Goal: Task Accomplishment & Management: Manage account settings

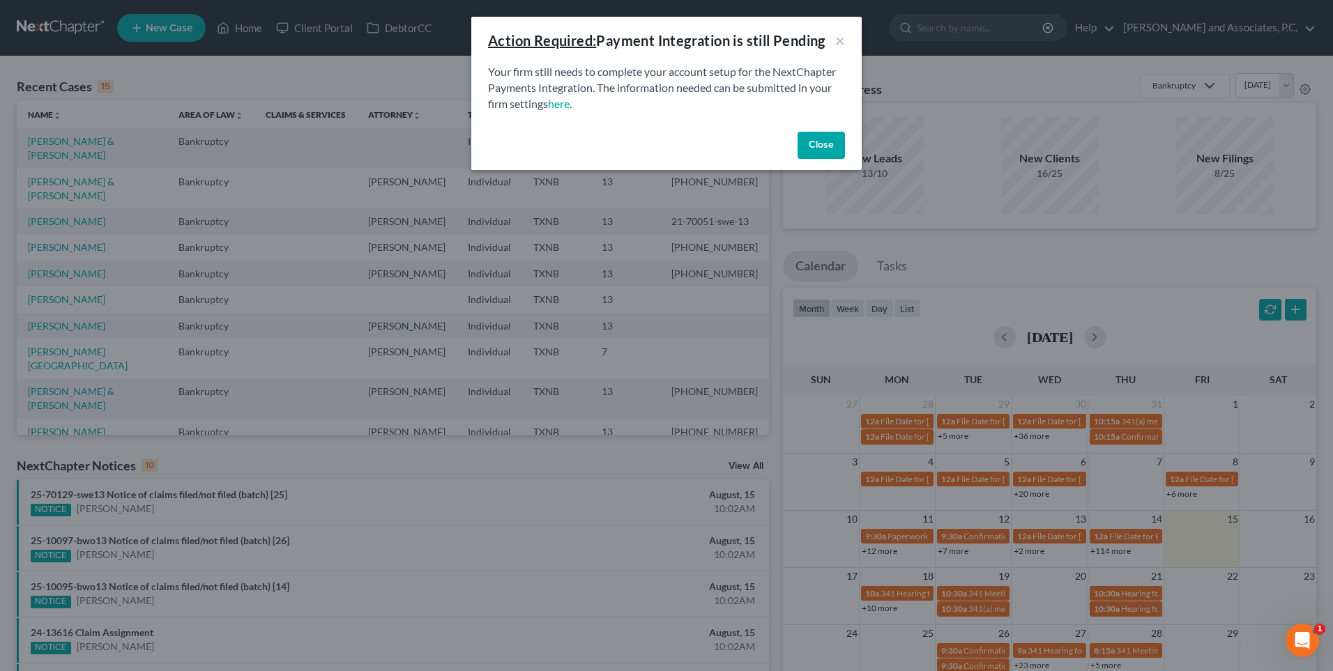
click at [816, 142] on button "Close" at bounding box center [821, 146] width 47 height 28
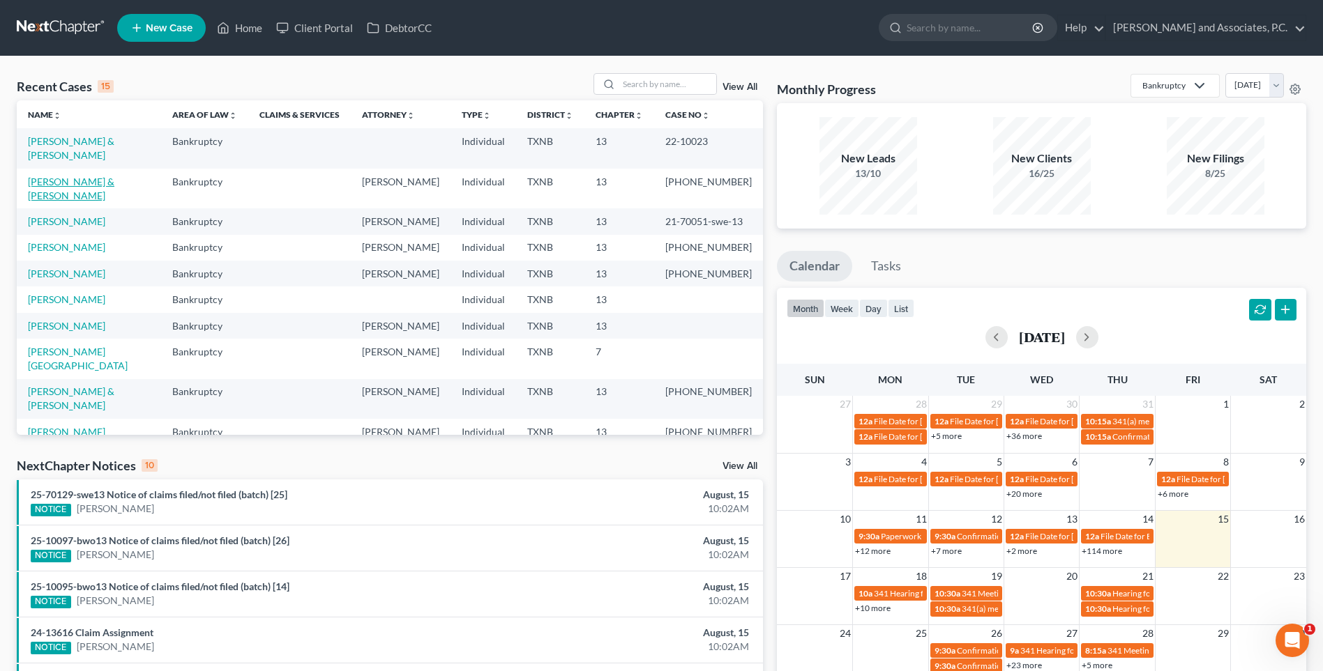
click at [93, 176] on link "[PERSON_NAME] & [PERSON_NAME]" at bounding box center [71, 189] width 86 height 26
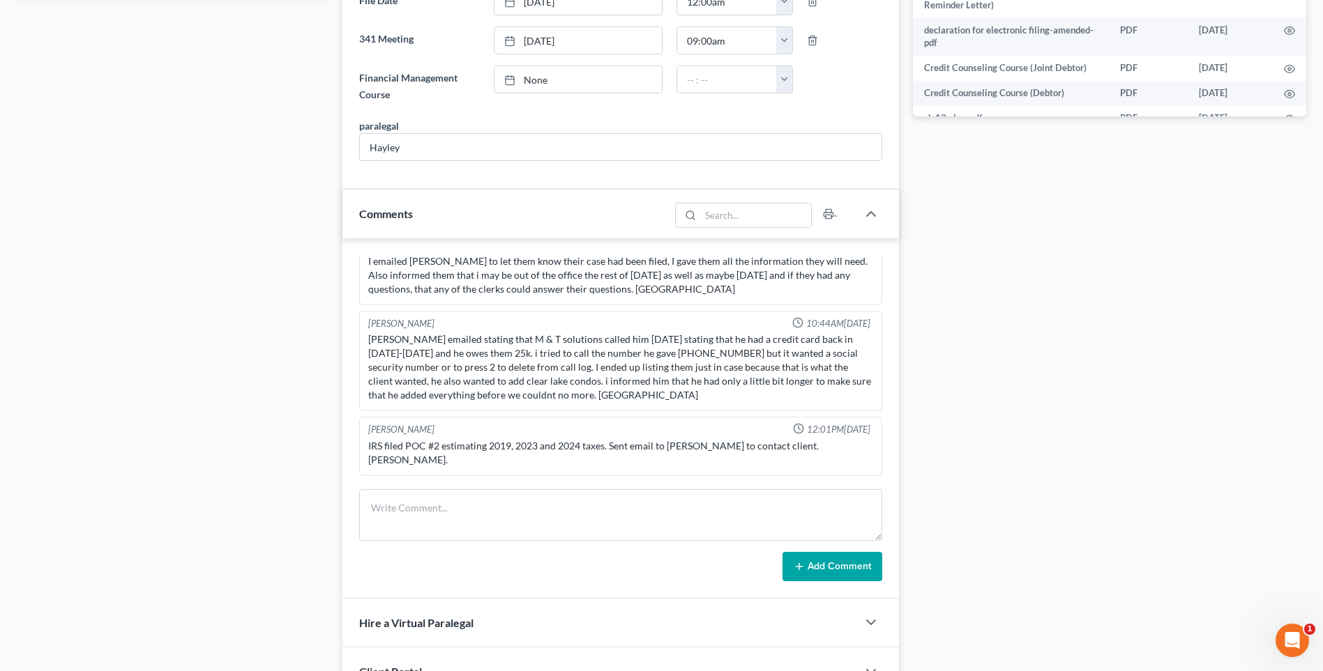
scroll to position [488, 0]
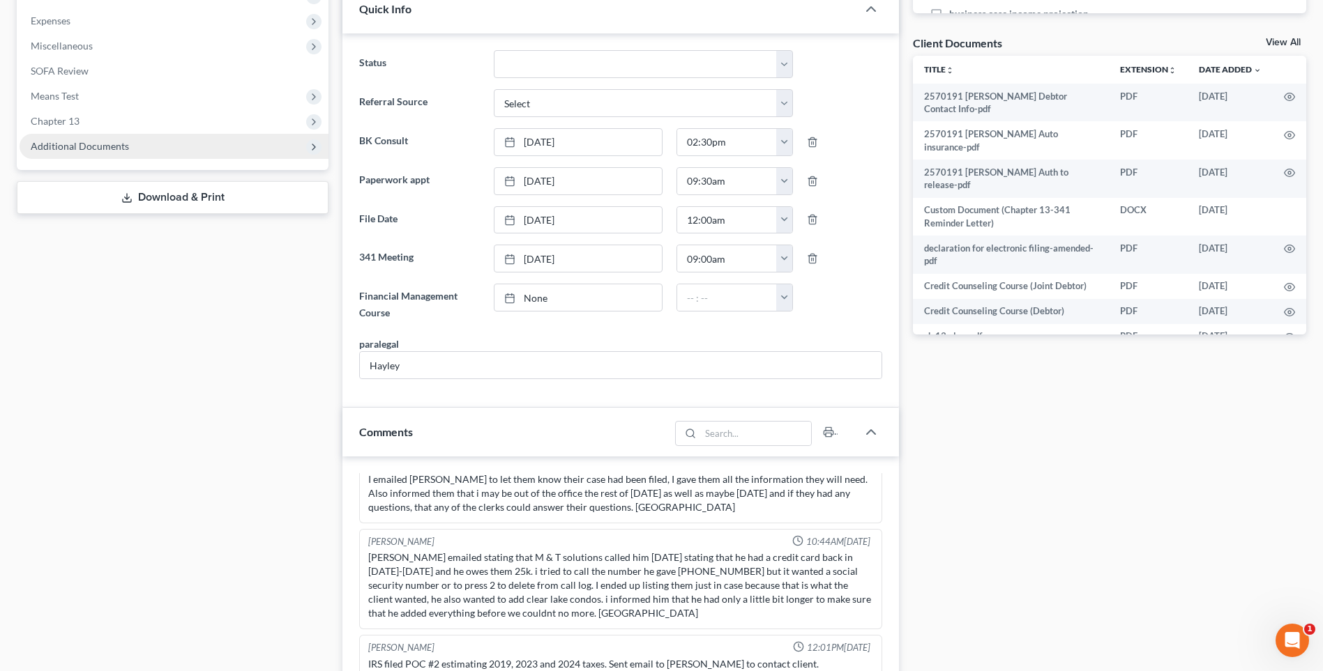
click at [89, 142] on span "Additional Documents" at bounding box center [80, 146] width 98 height 12
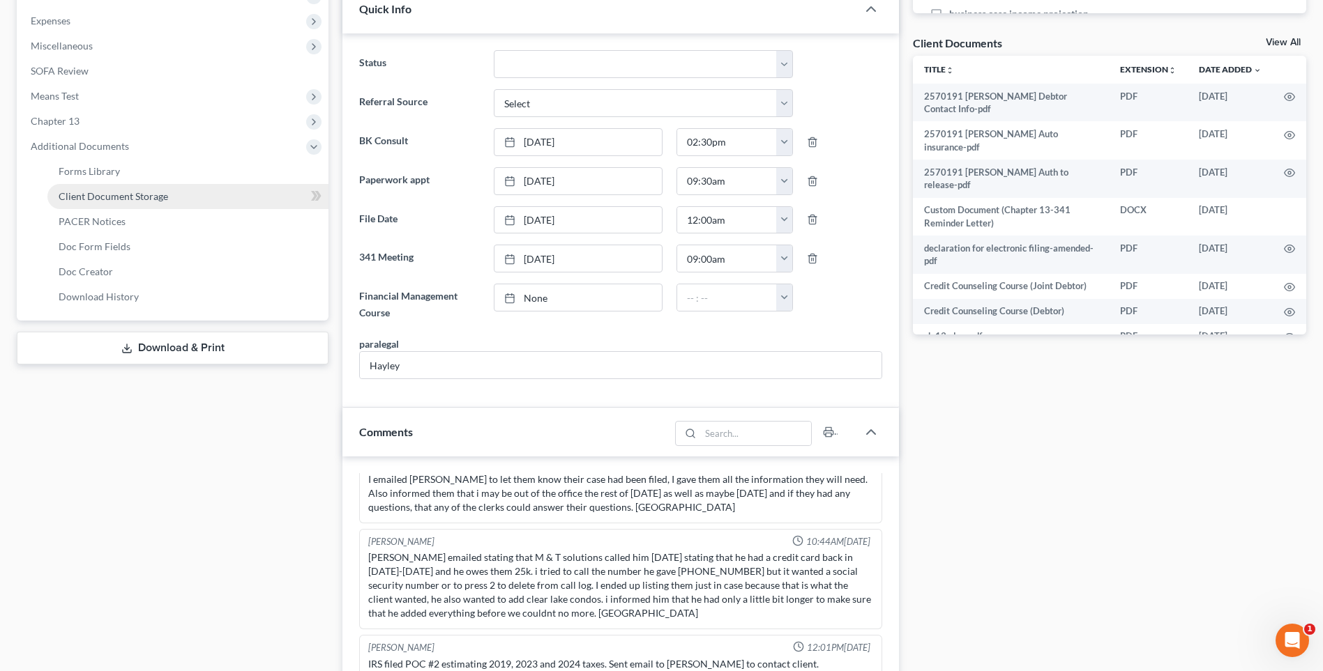
click at [105, 196] on span "Client Document Storage" at bounding box center [113, 196] width 109 height 12
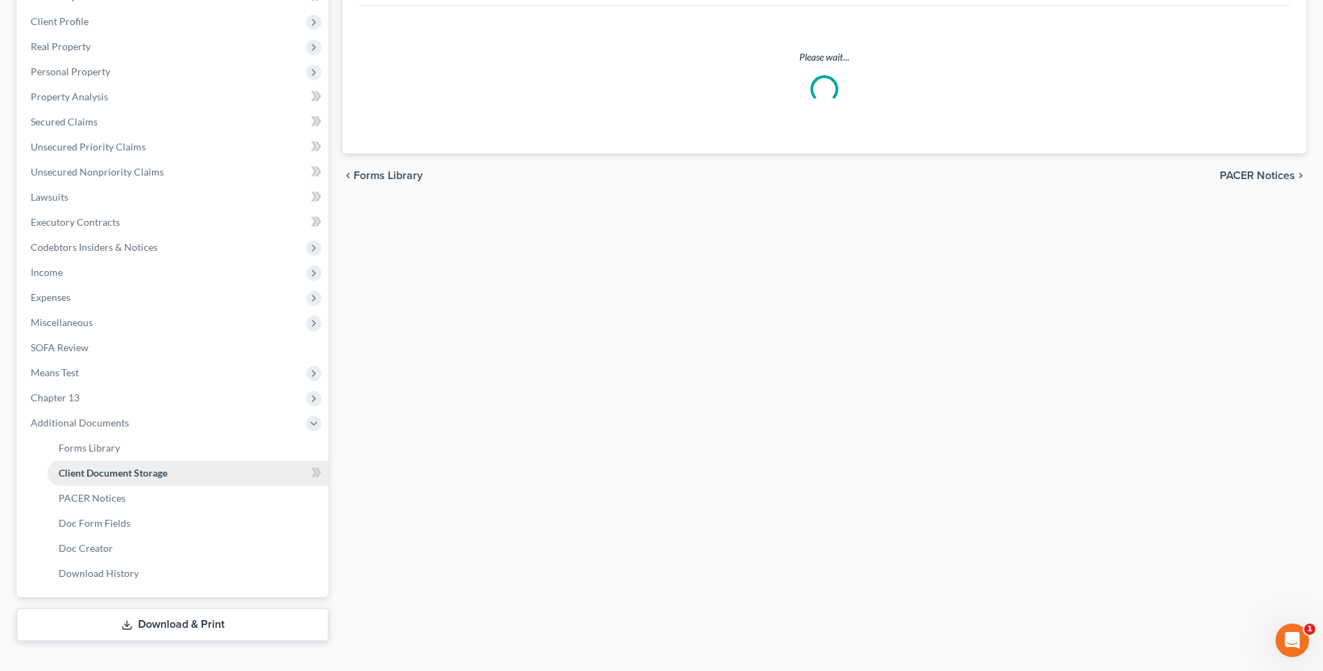
scroll to position [59, 0]
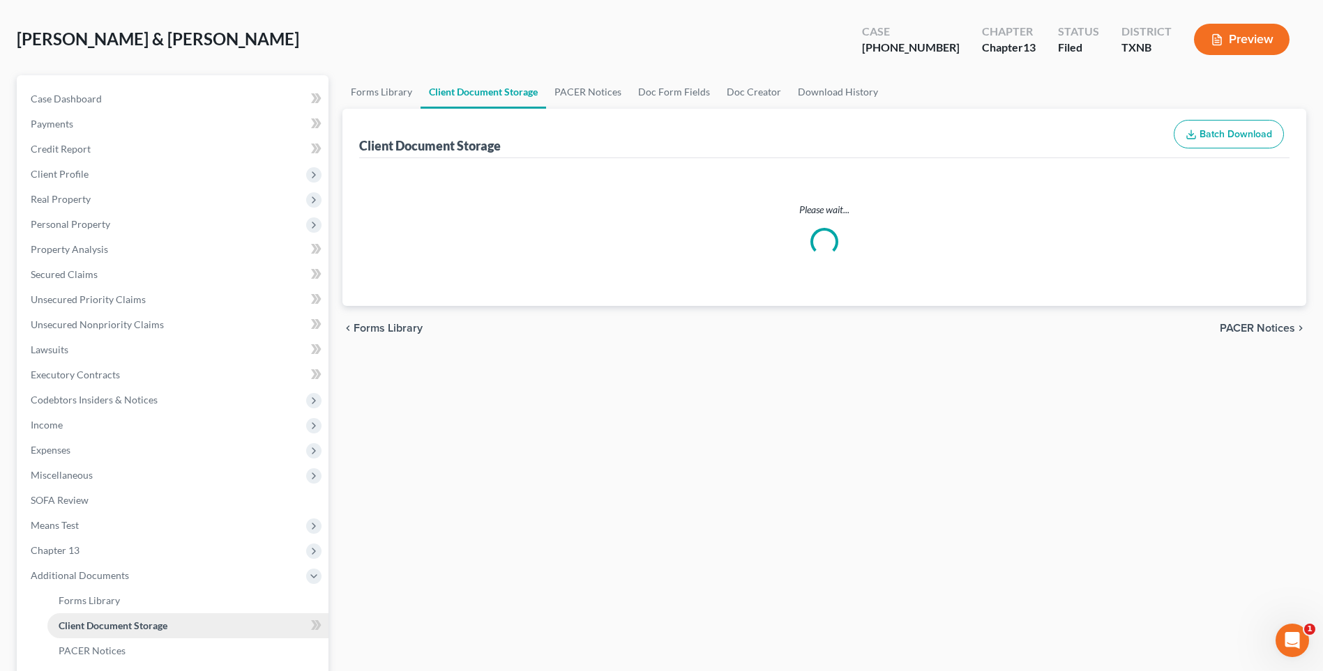
select select "21"
select select "10"
select select "6"
select select "18"
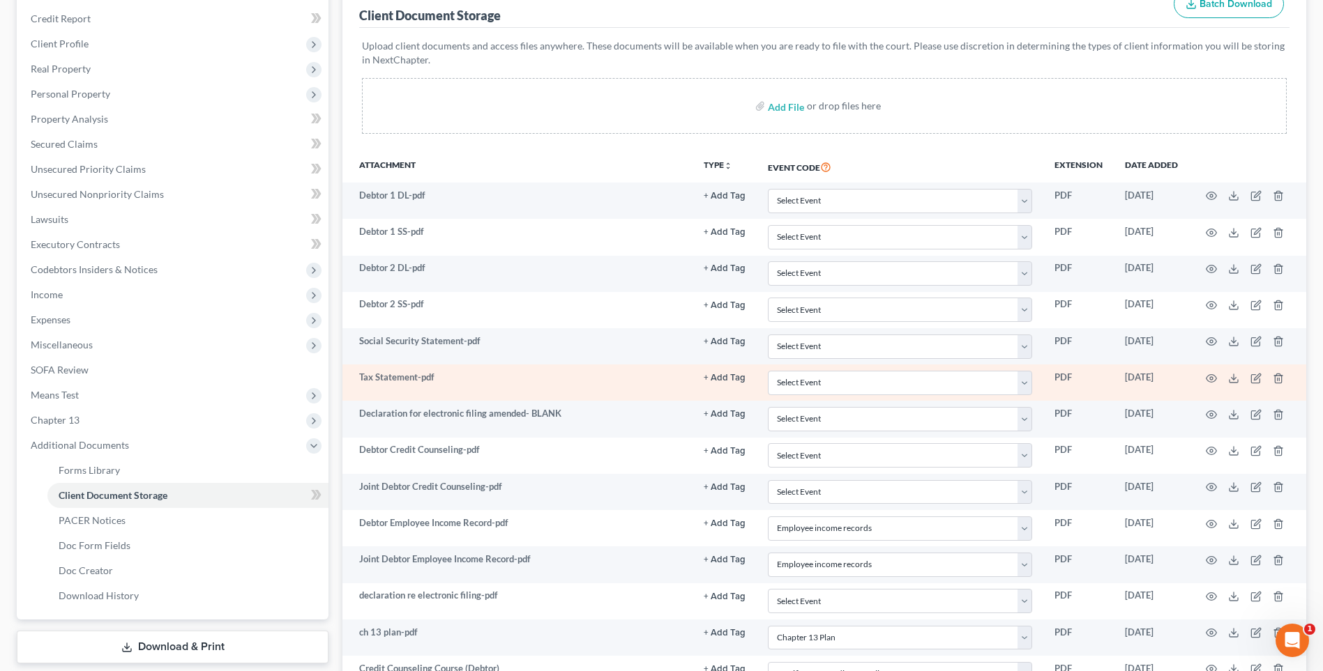
scroll to position [139, 0]
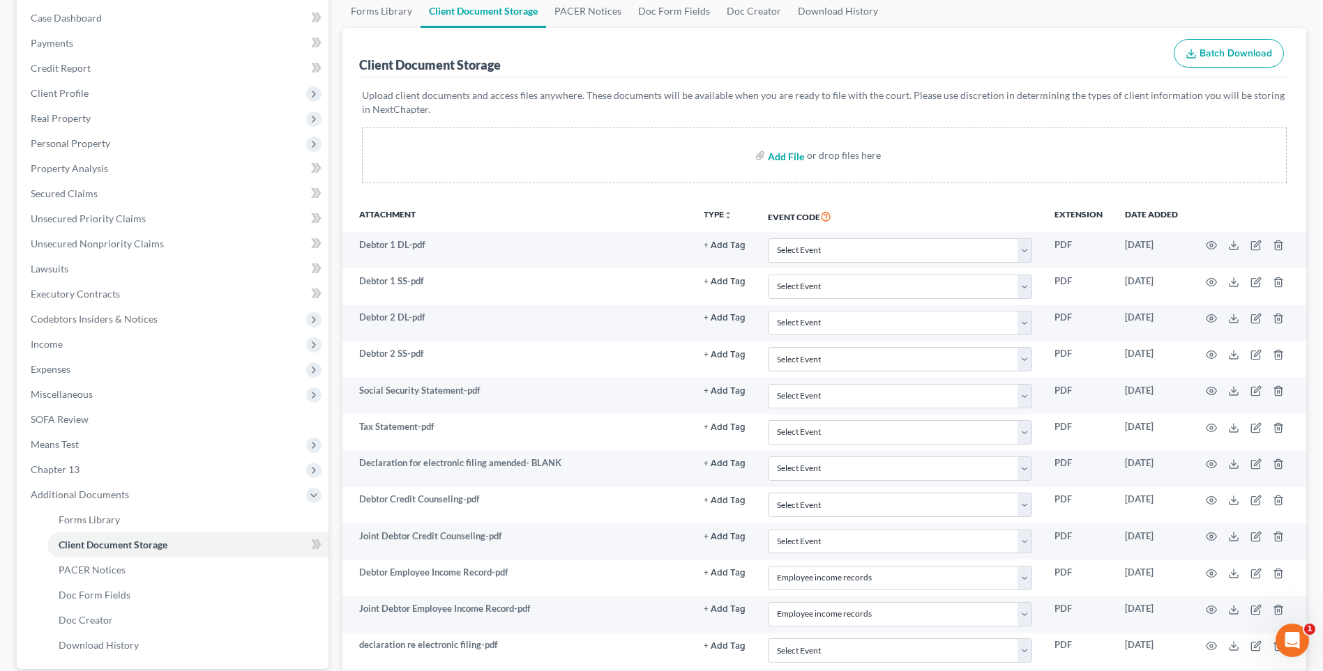
click at [780, 155] on input "file" at bounding box center [784, 155] width 33 height 25
type input "C:\fakepath\2570191 [PERSON_NAME] House insurance.pdf"
select select "21"
select select "10"
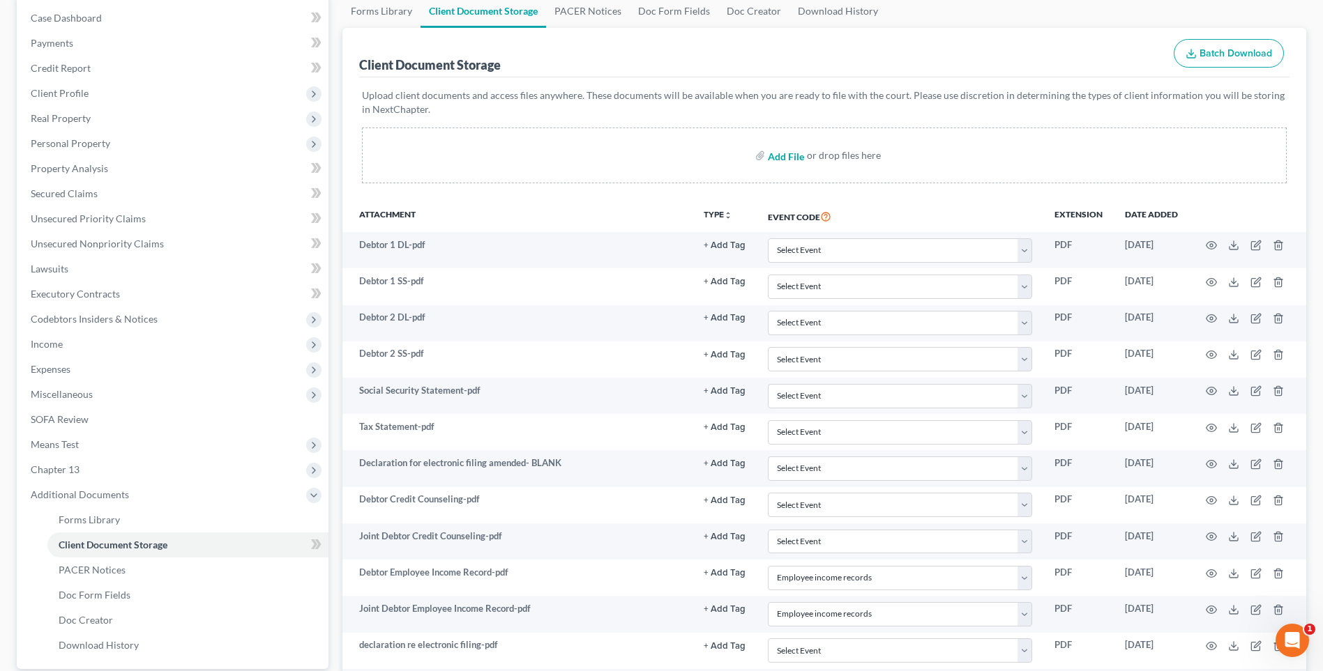
select select "6"
select select "18"
click at [785, 156] on input "file" at bounding box center [784, 155] width 33 height 25
type input "C:\fakepath\2570191 [PERSON_NAME] Mortgage info.pdf"
click at [779, 155] on input "file" at bounding box center [784, 155] width 33 height 25
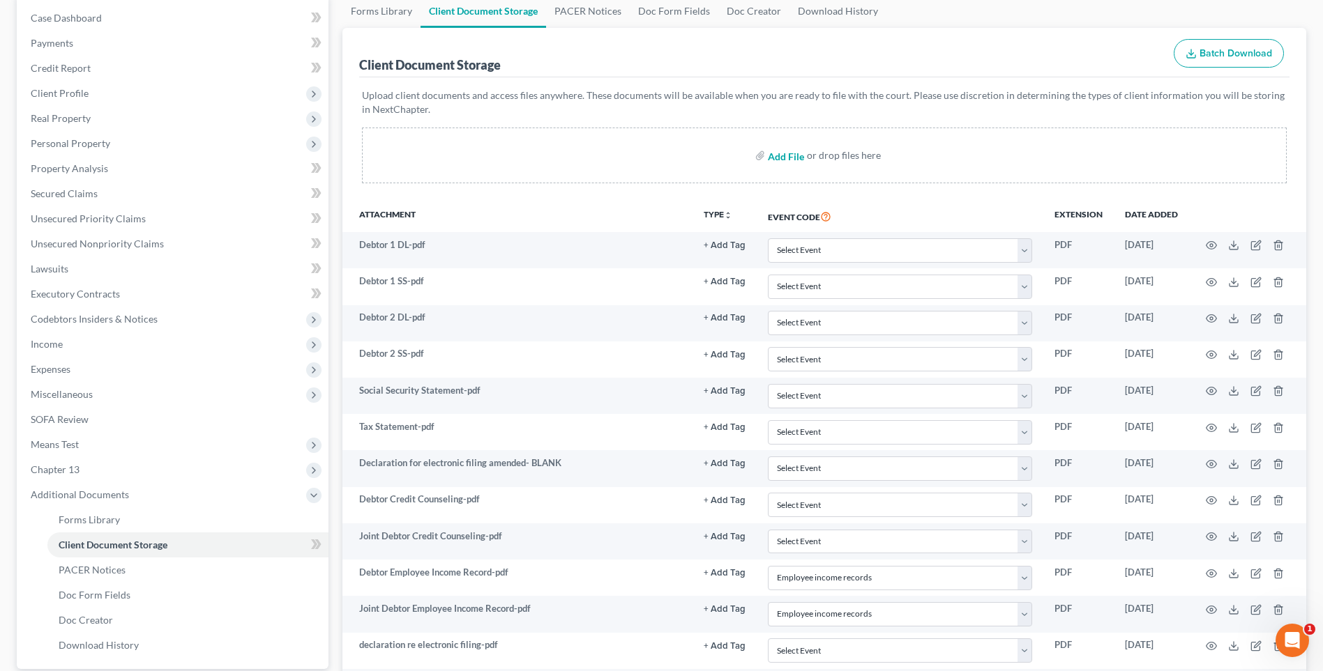
select select "21"
select select "10"
select select "6"
select select "18"
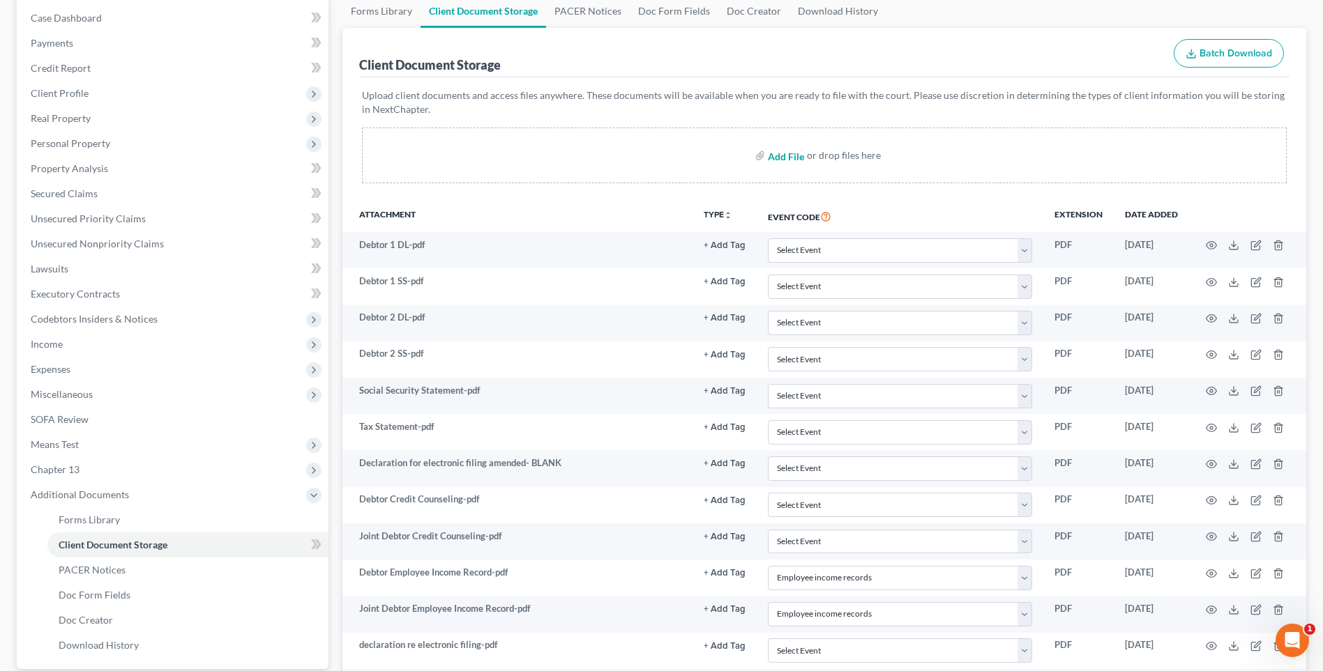
type input "C:\fakepath\2570191 [PERSON_NAME] Proof of ID.pdf"
click at [777, 154] on input "file" at bounding box center [784, 155] width 33 height 25
select select "21"
select select "10"
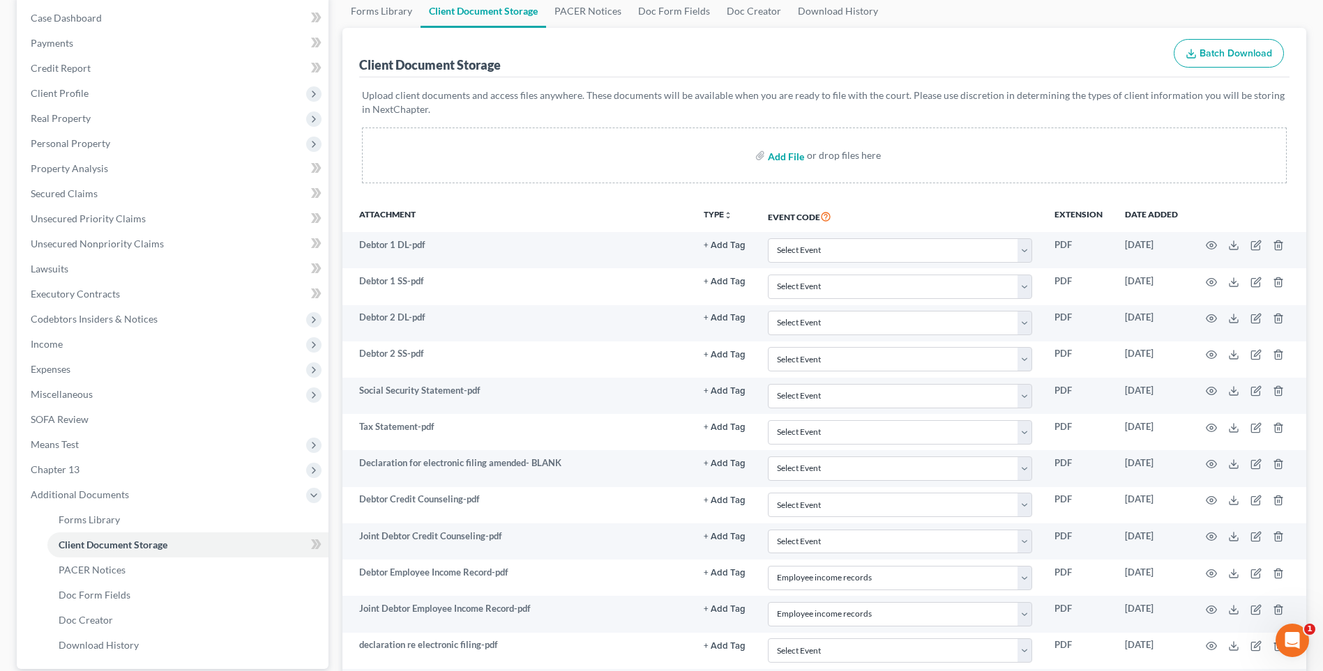
select select "6"
select select "18"
type input "C:\fakepath\2570191 [PERSON_NAME] Proof of Income Debtor 1.pdf"
click at [780, 158] on input "file" at bounding box center [784, 155] width 33 height 25
select select "21"
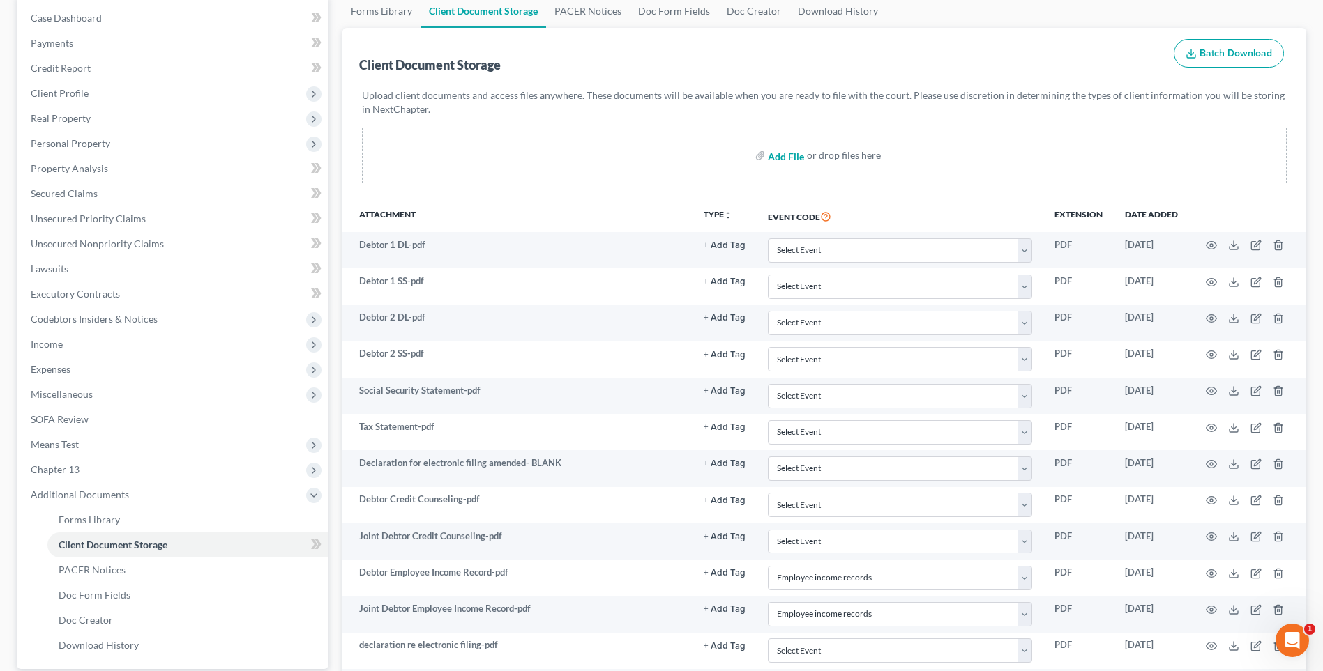
select select "21"
select select "10"
select select "6"
select select "18"
type input "C:\fakepath\2570191 [PERSON_NAME] Proof of Income Debtor 2.pdf"
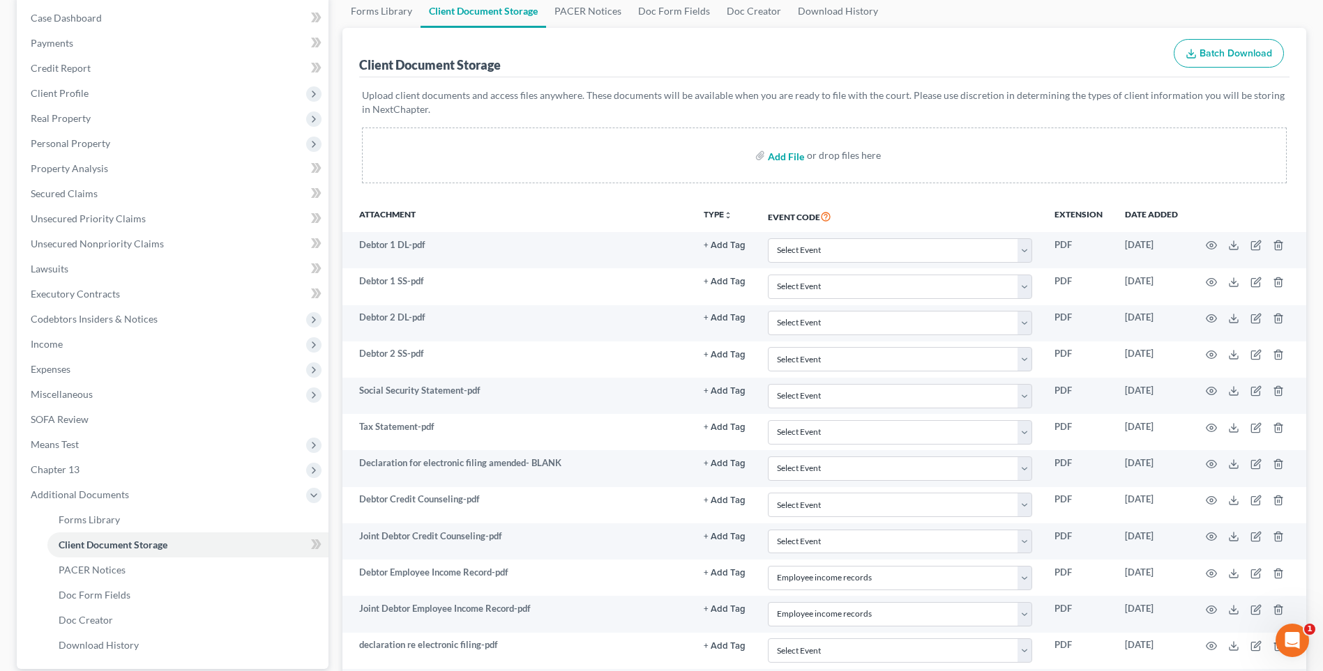
select select "21"
select select "10"
select select "6"
select select "18"
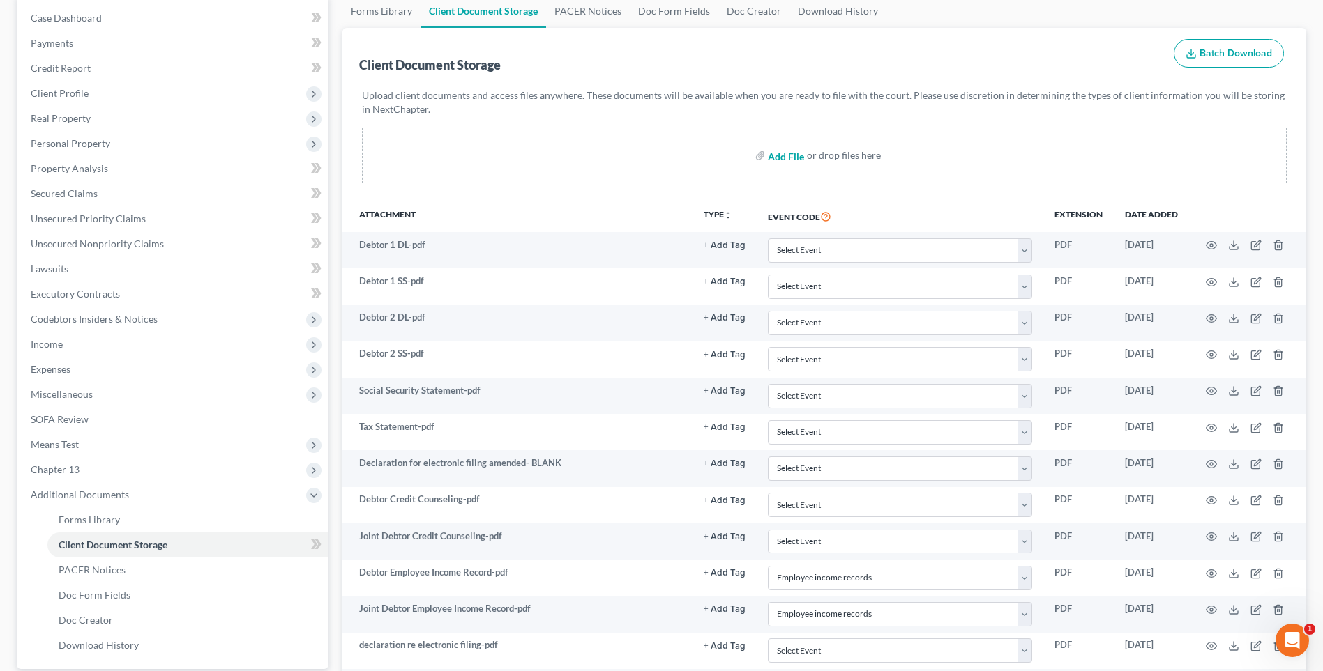
click at [780, 155] on input "file" at bounding box center [784, 155] width 33 height 25
type input "C:\fakepath\2570191 [PERSON_NAME] insurance.pdf"
click at [772, 158] on input "file" at bounding box center [784, 155] width 33 height 25
select select "21"
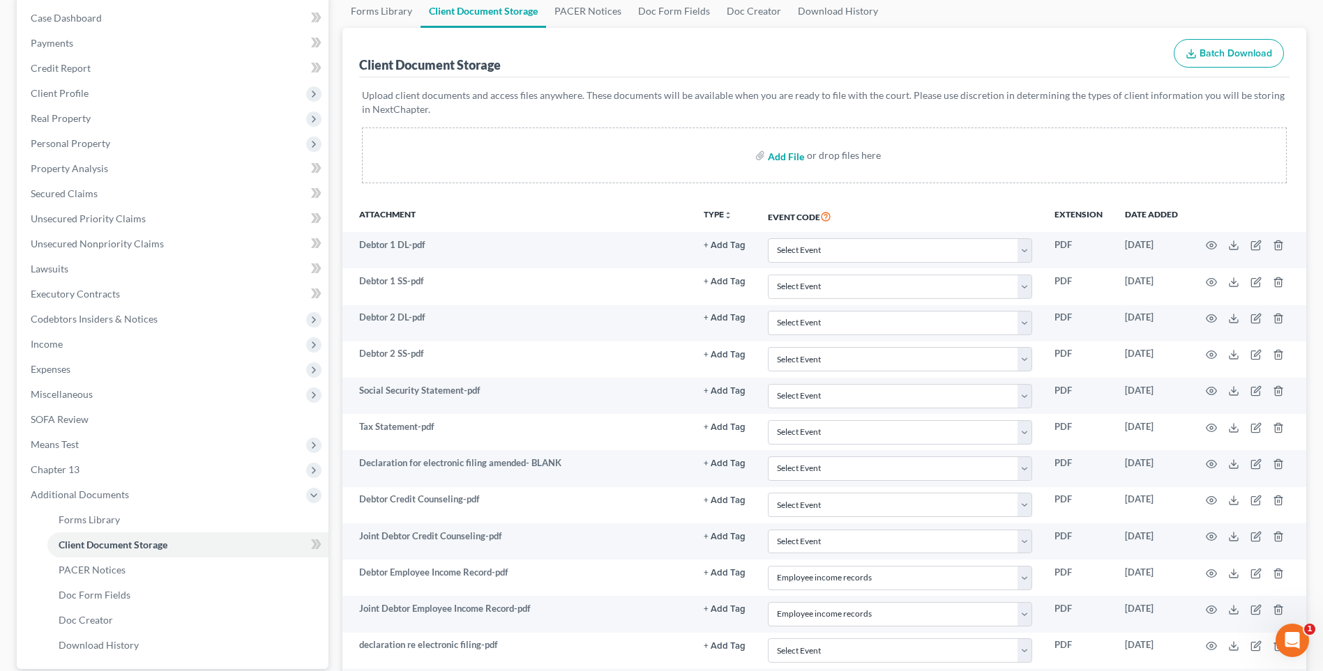
select select "10"
select select "6"
select select "18"
type input "C:\fakepath\2570191 [PERSON_NAME] wage directive.pdf"
select select "21"
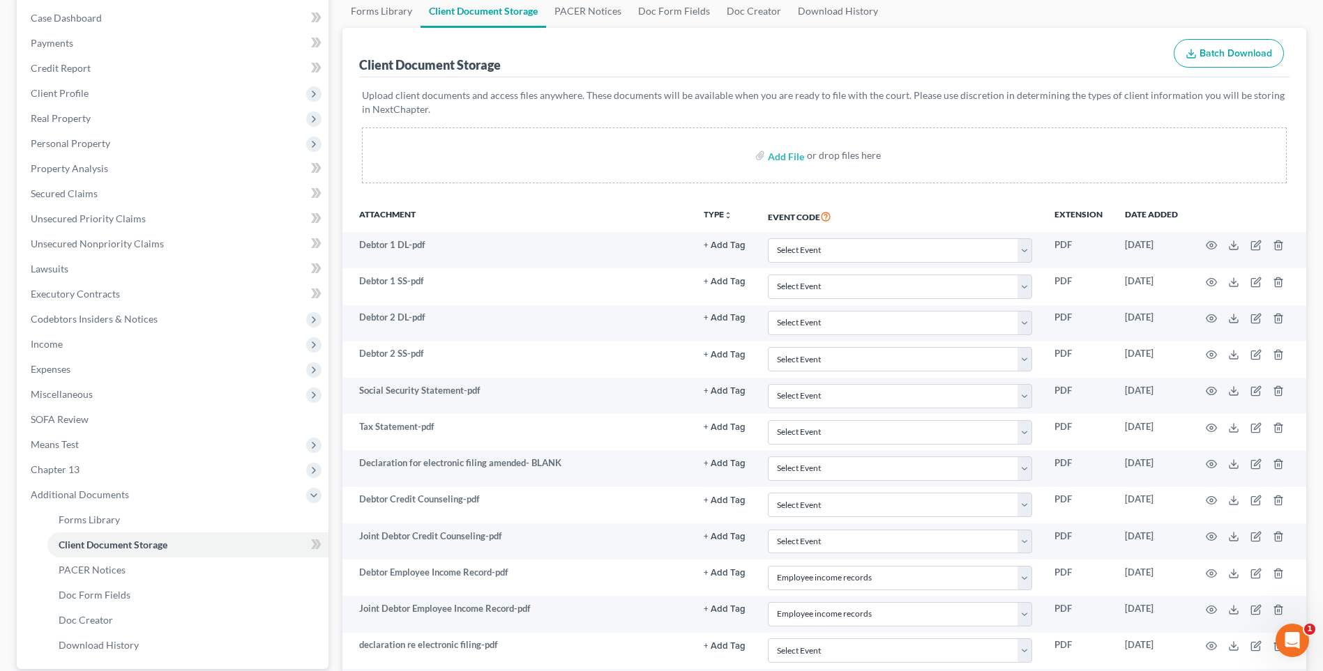
select select "21"
select select "10"
select select "6"
select select "18"
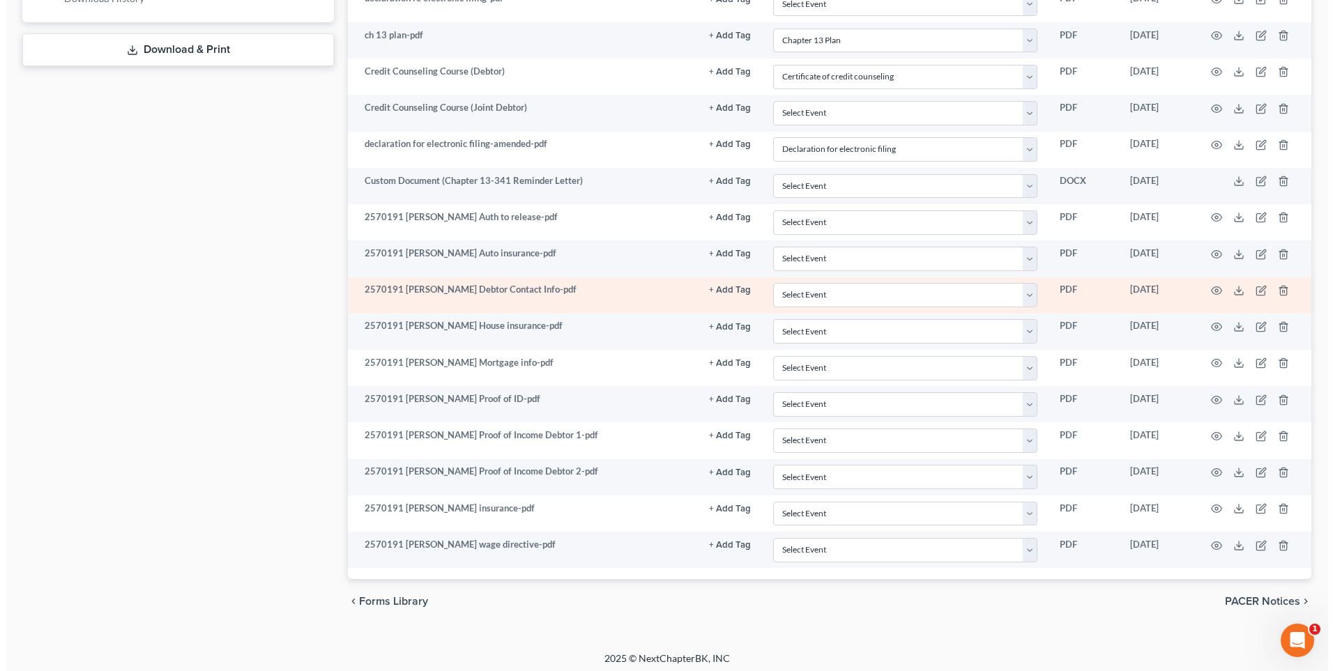
scroll to position [792, 0]
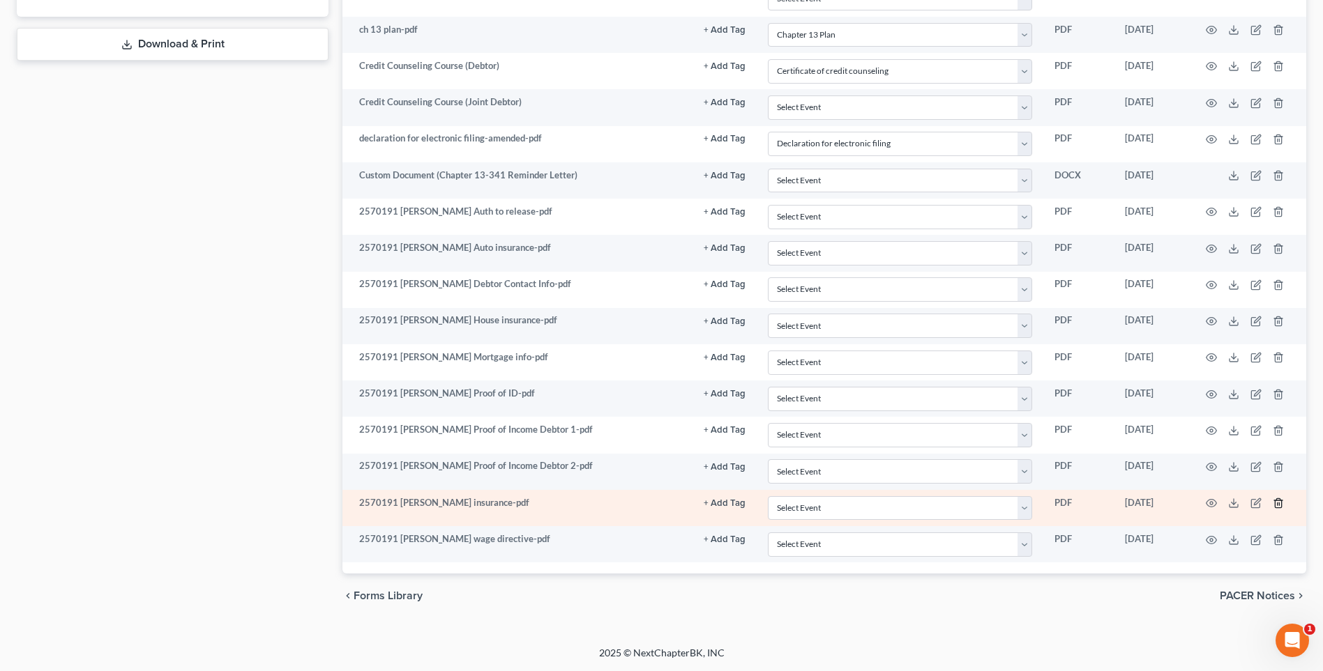
click at [1275, 502] on icon "button" at bounding box center [1278, 503] width 6 height 9
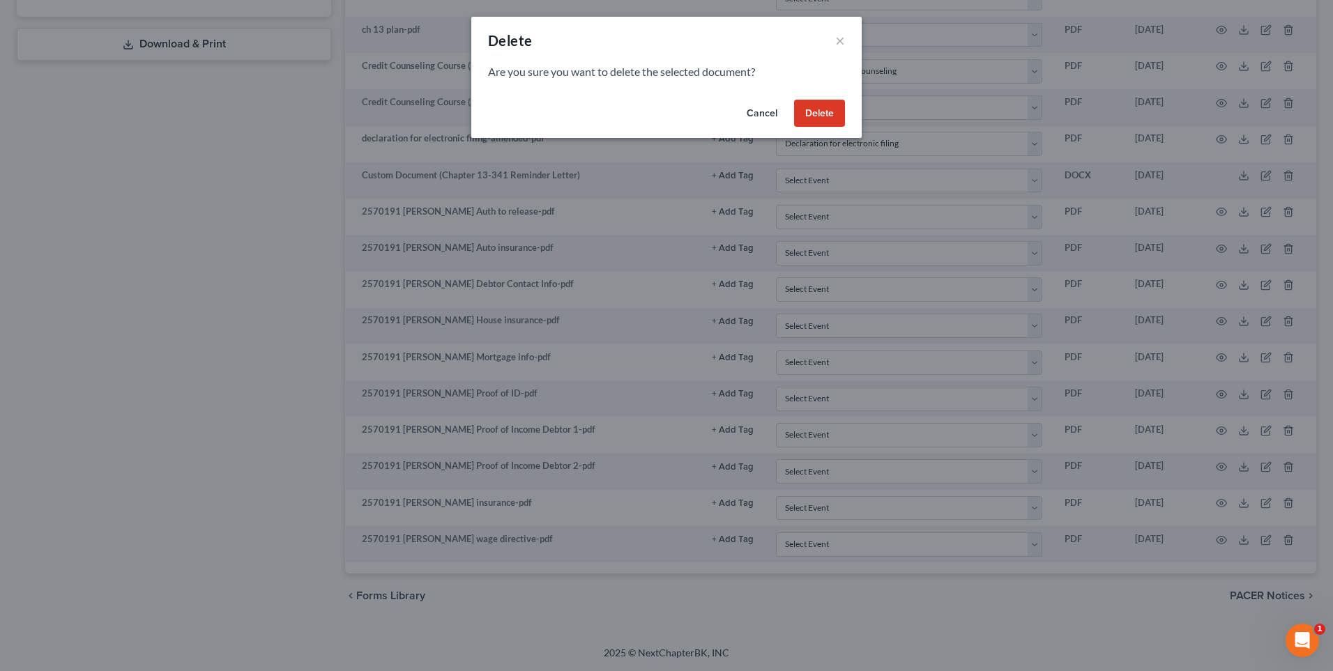
click at [830, 117] on button "Delete" at bounding box center [819, 114] width 51 height 28
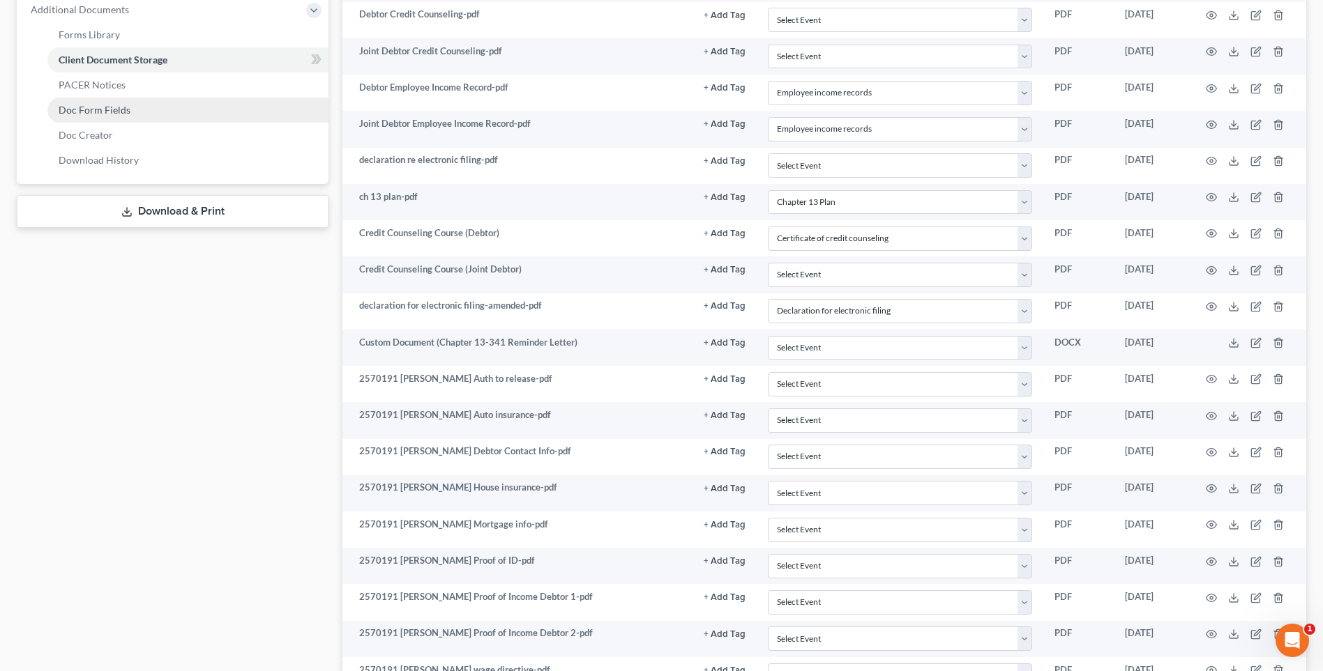
scroll to position [337, 0]
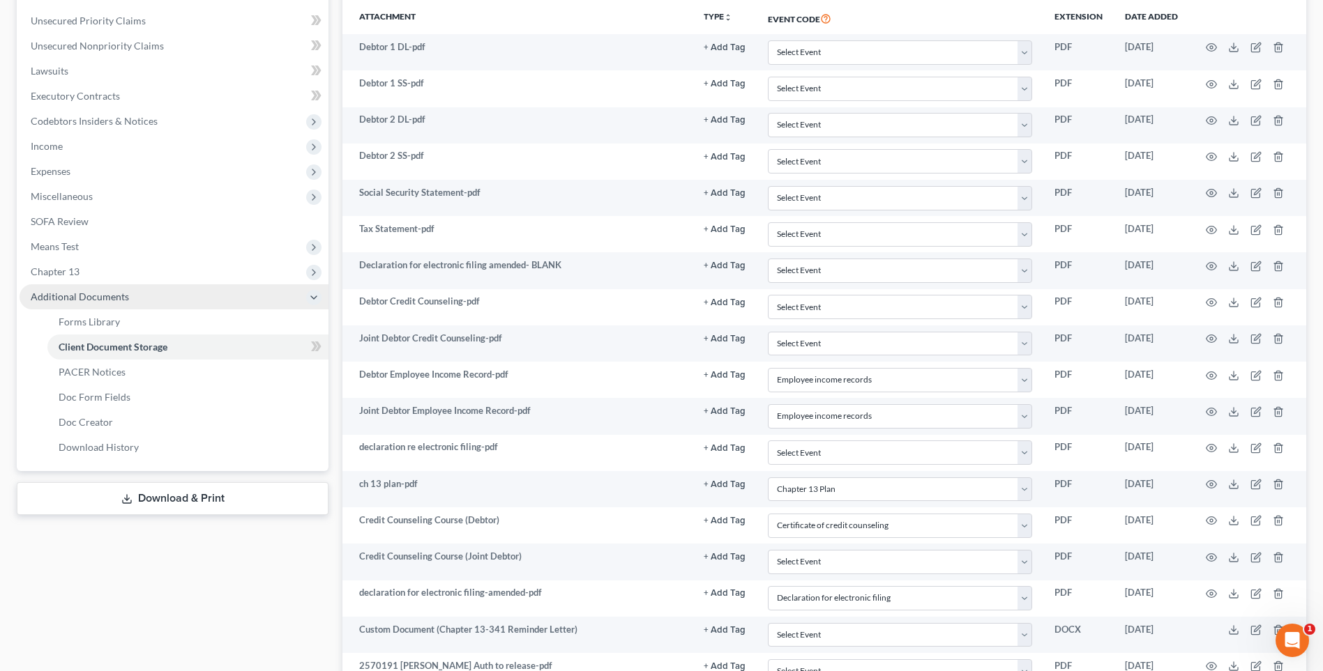
click at [97, 295] on span "Additional Documents" at bounding box center [80, 297] width 98 height 12
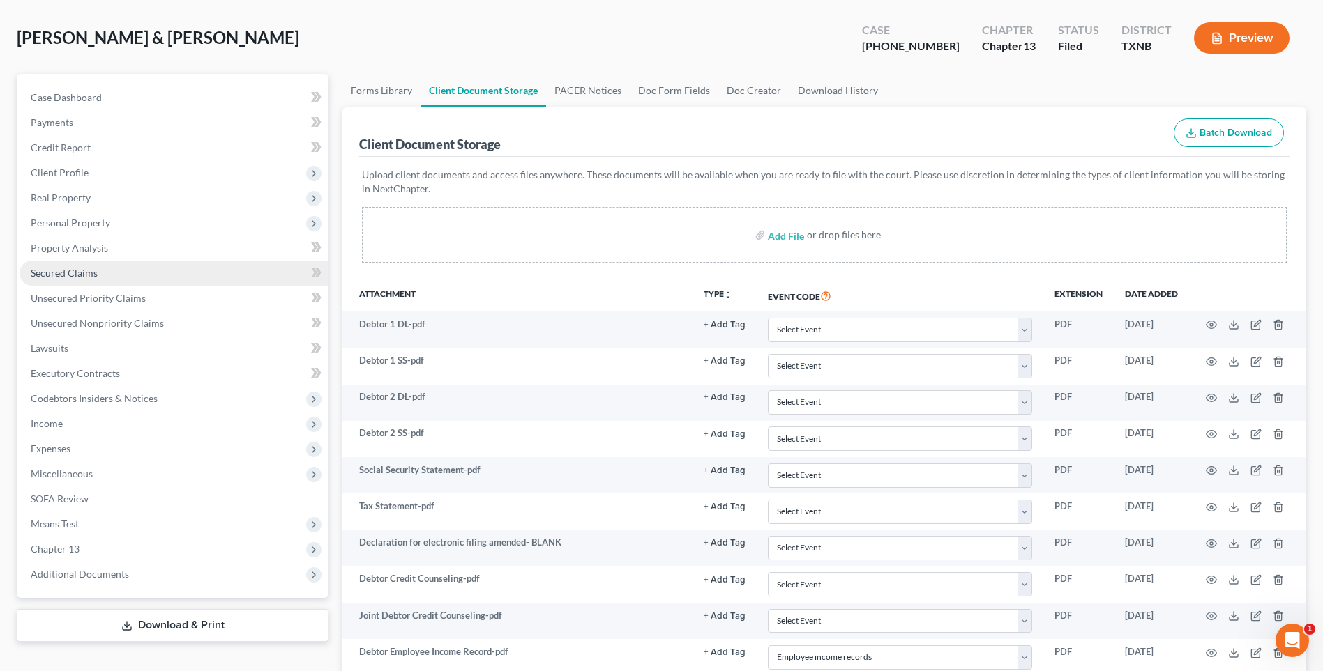
scroll to position [0, 0]
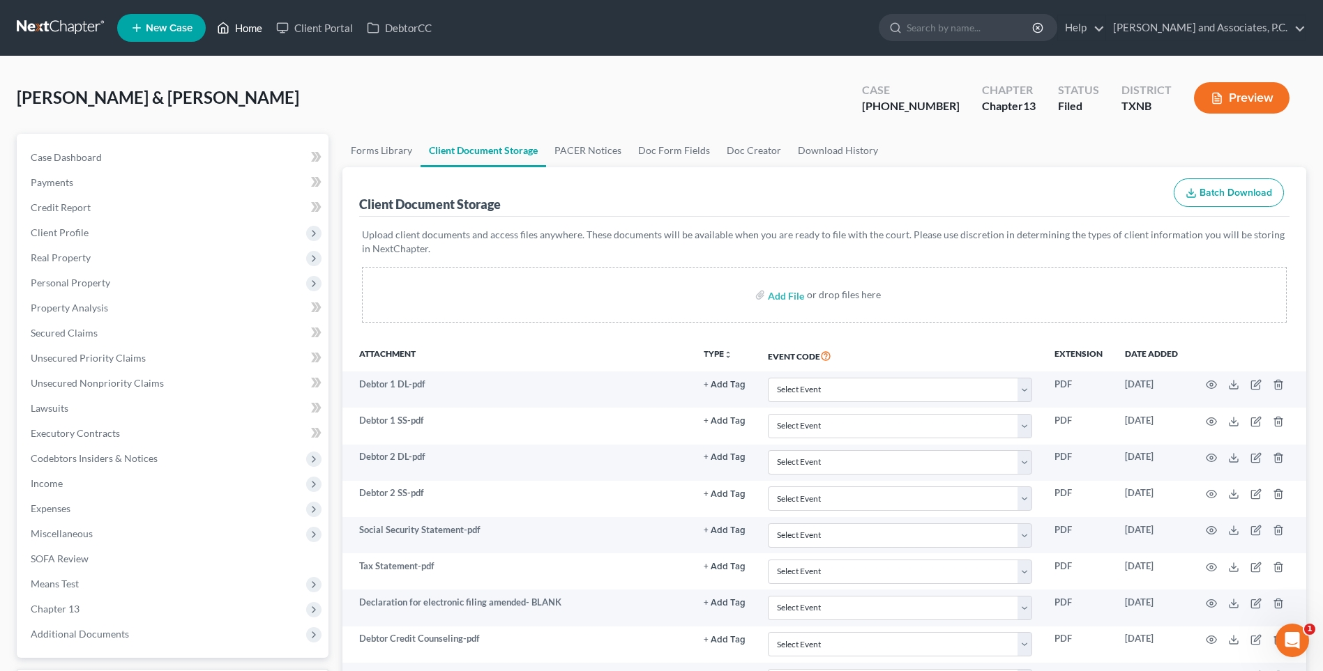
click at [246, 26] on link "Home" at bounding box center [239, 27] width 59 height 25
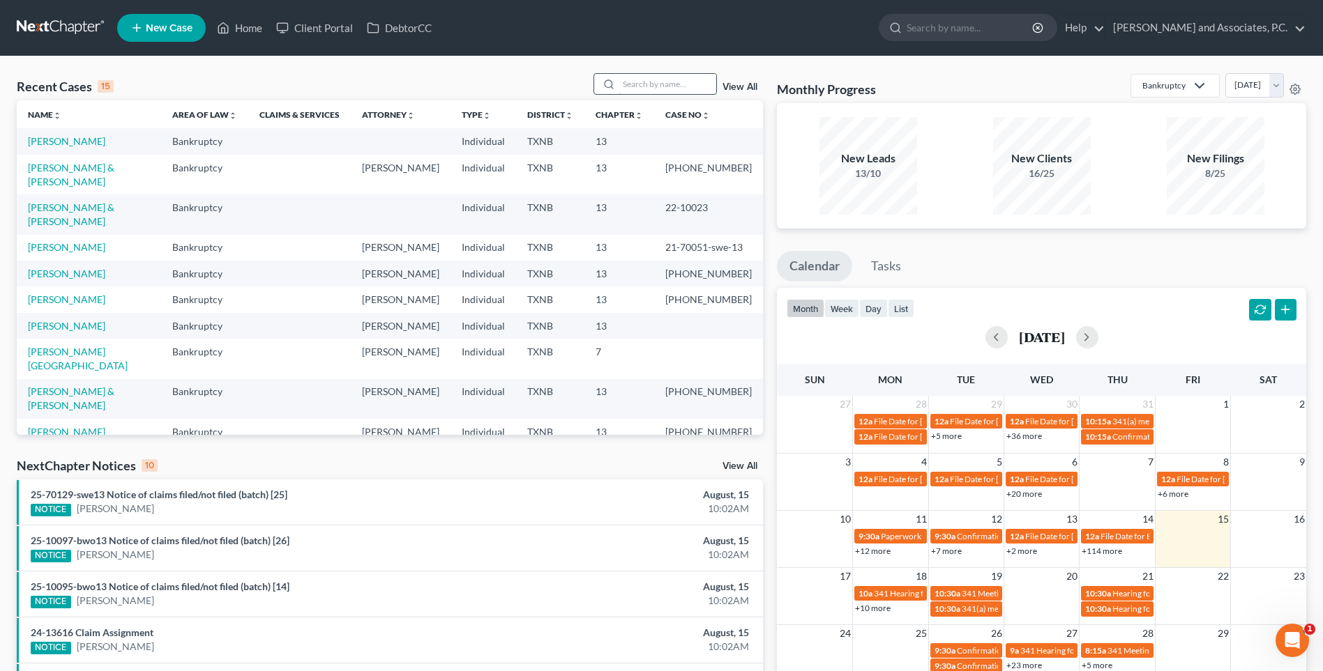
click at [658, 86] on input "search" at bounding box center [667, 84] width 98 height 20
type input "[PERSON_NAME]"
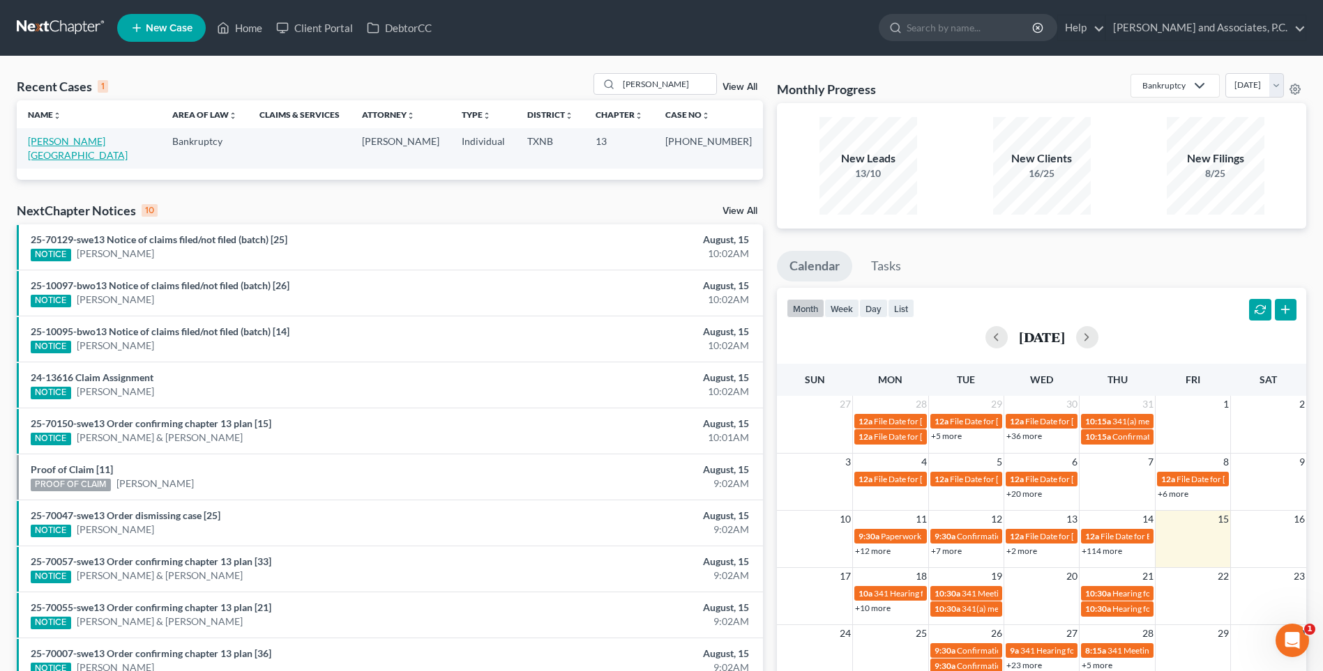
click at [56, 142] on link "[PERSON_NAME][GEOGRAPHIC_DATA]" at bounding box center [78, 148] width 100 height 26
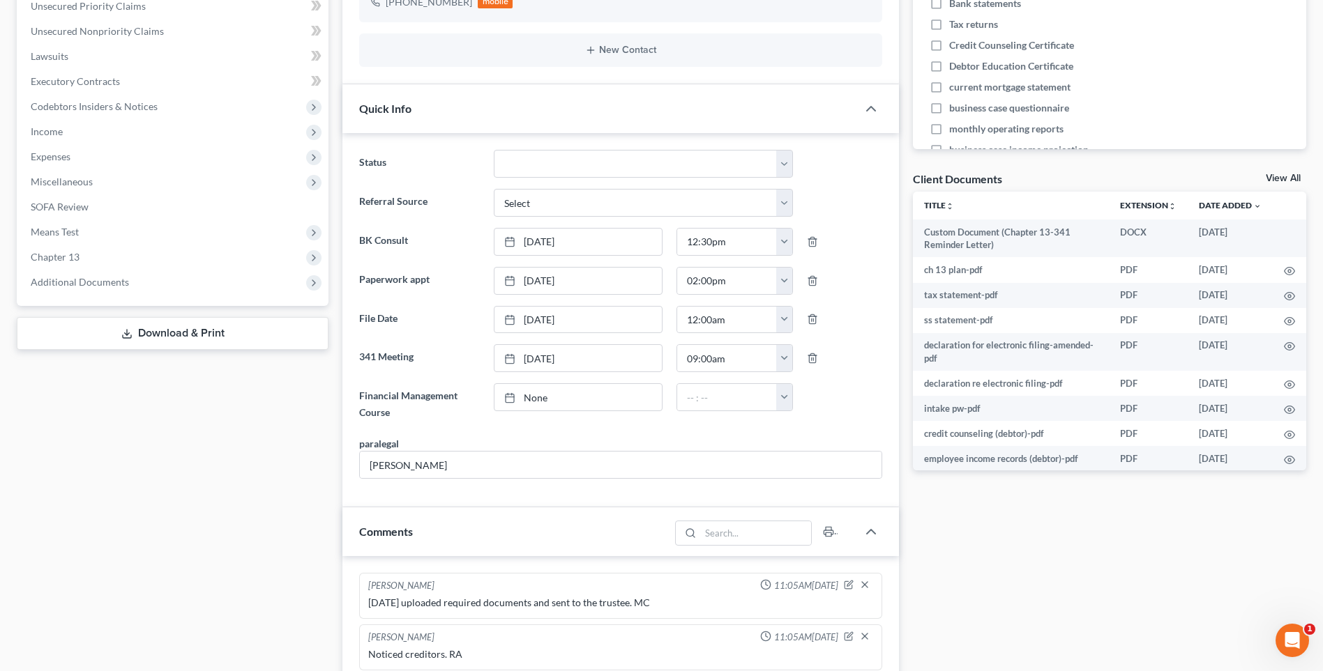
scroll to position [349, 0]
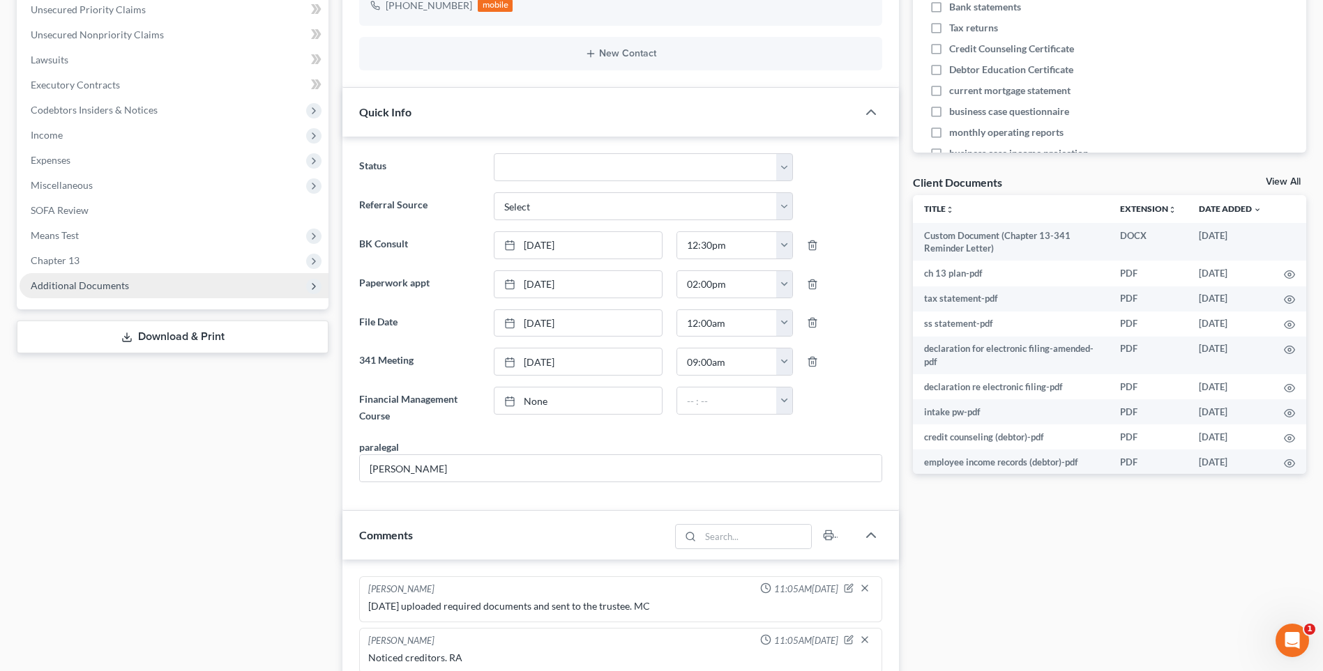
click at [96, 289] on span "Additional Documents" at bounding box center [80, 286] width 98 height 12
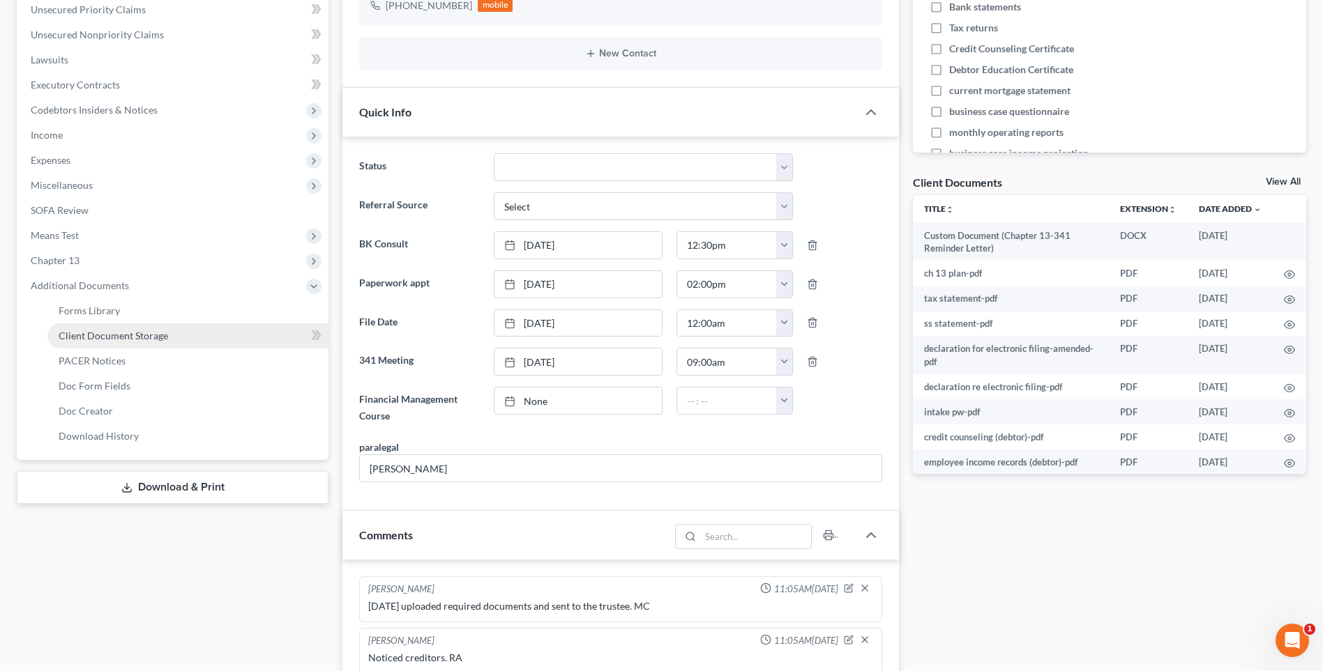
click at [96, 335] on span "Client Document Storage" at bounding box center [113, 336] width 109 height 12
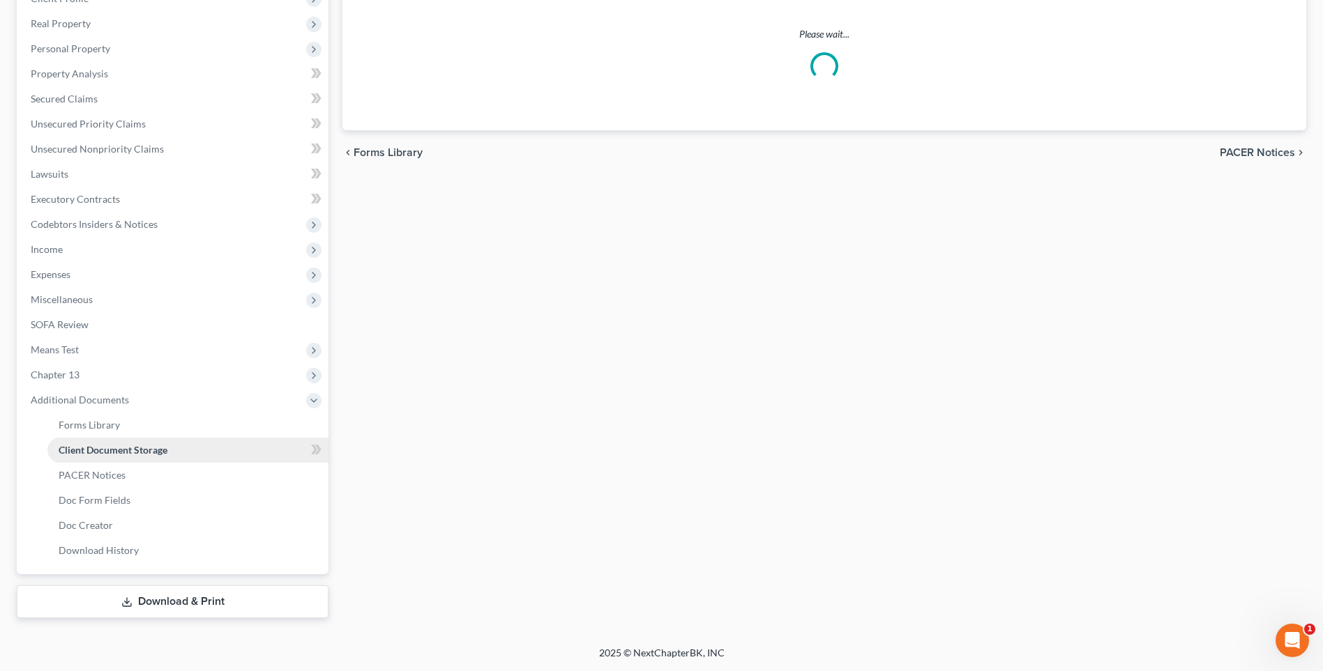
scroll to position [59, 0]
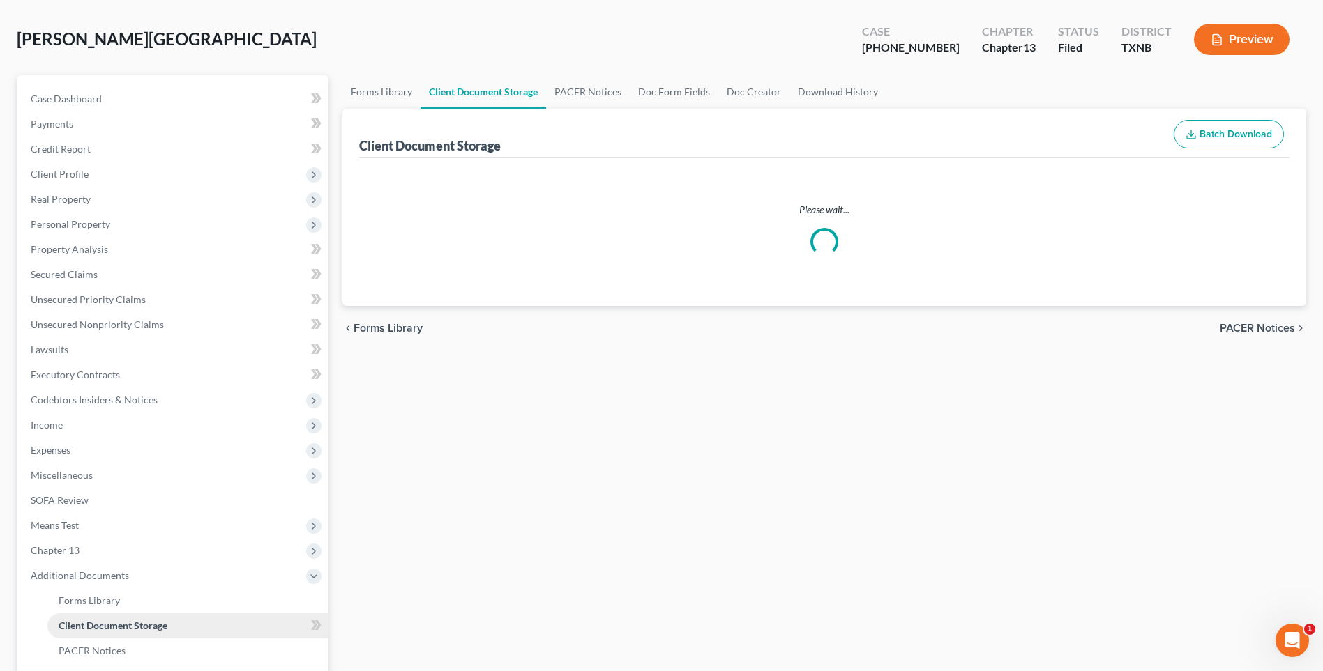
select select "21"
select select "18"
select select "10"
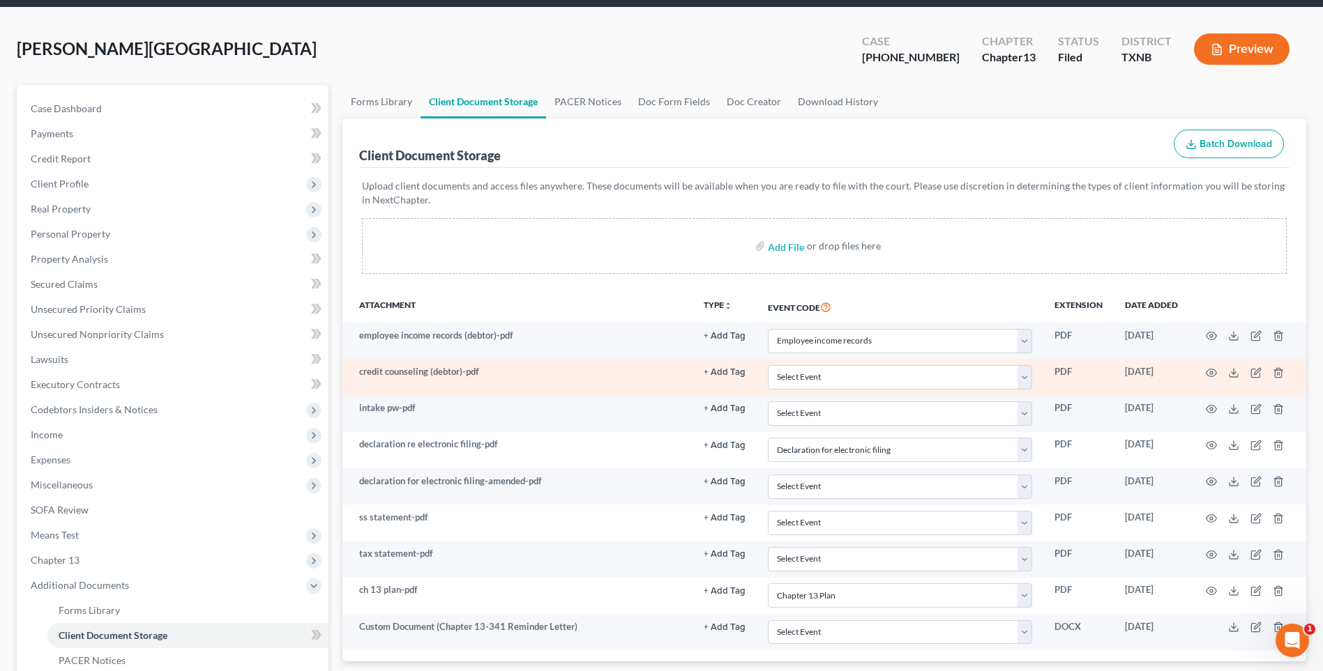
scroll to position [0, 0]
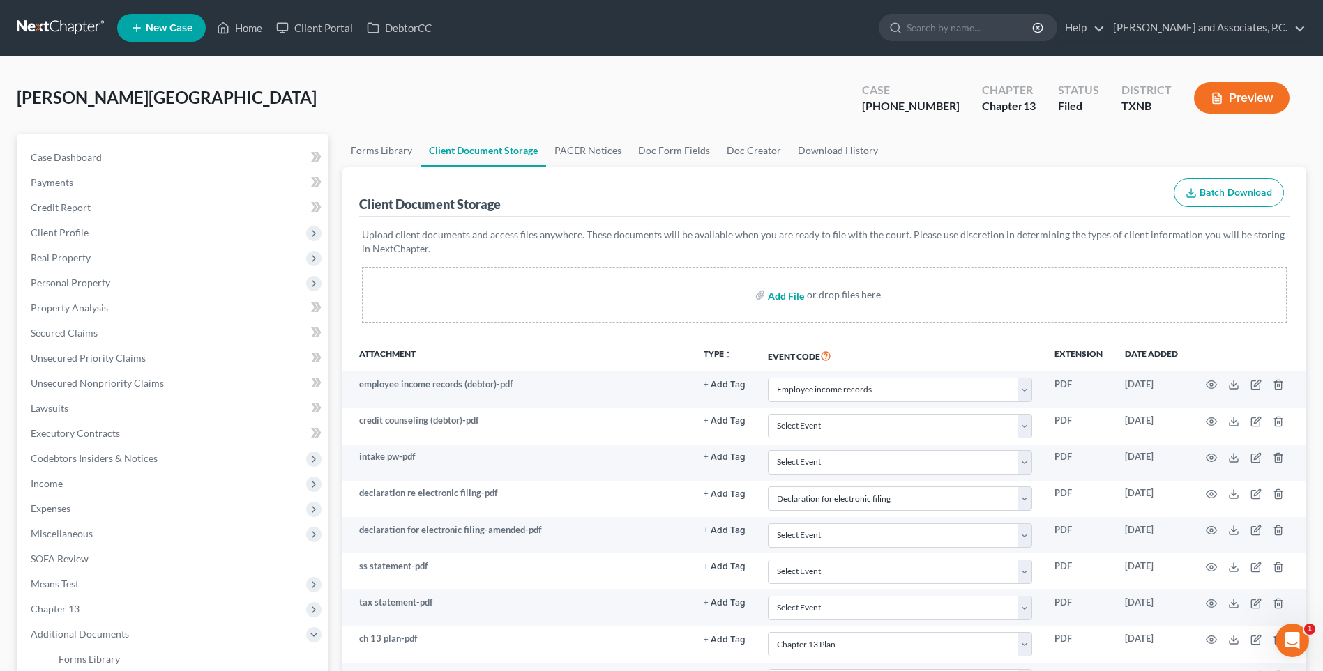
click at [777, 295] on input "file" at bounding box center [784, 294] width 33 height 25
type input "C:\fakepath\2570190 [PERSON_NAME] 2023 tax return.pdf"
select select "21"
select select "18"
select select "10"
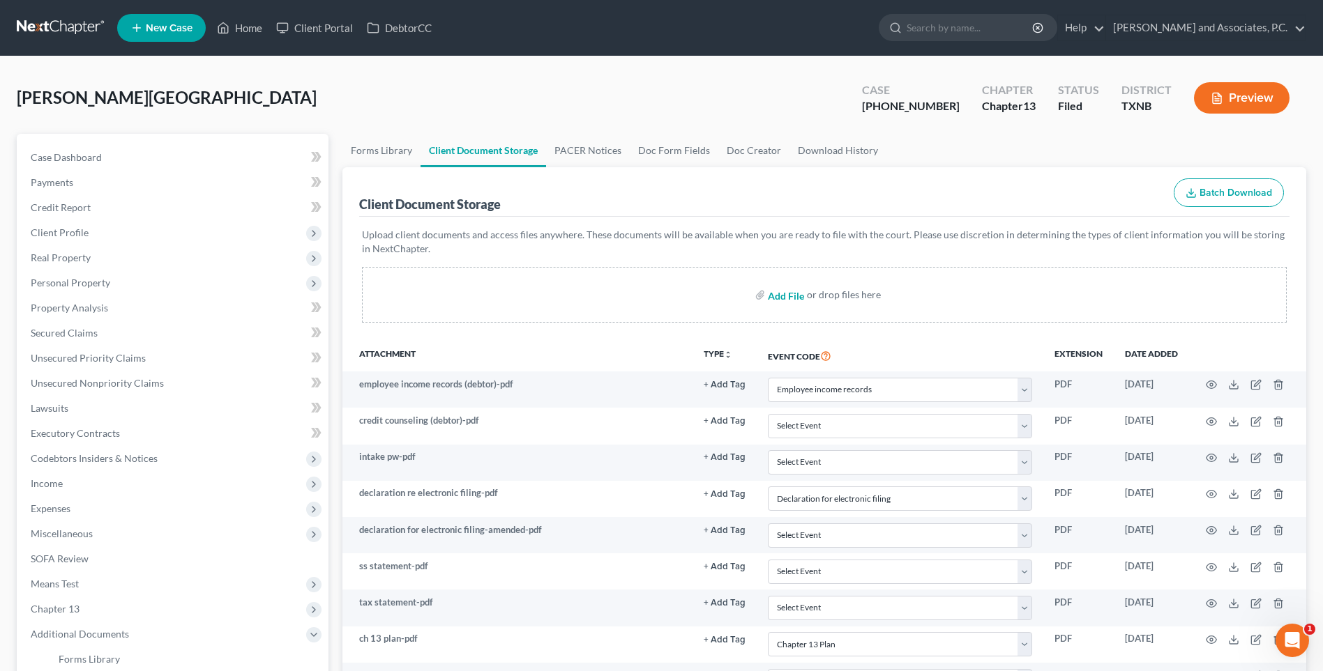
click at [785, 301] on input "file" at bounding box center [784, 294] width 33 height 25
type input "C:\fakepath\2570190 [PERSON_NAME] 2024 tax return.pdf"
select select "21"
select select "18"
select select "10"
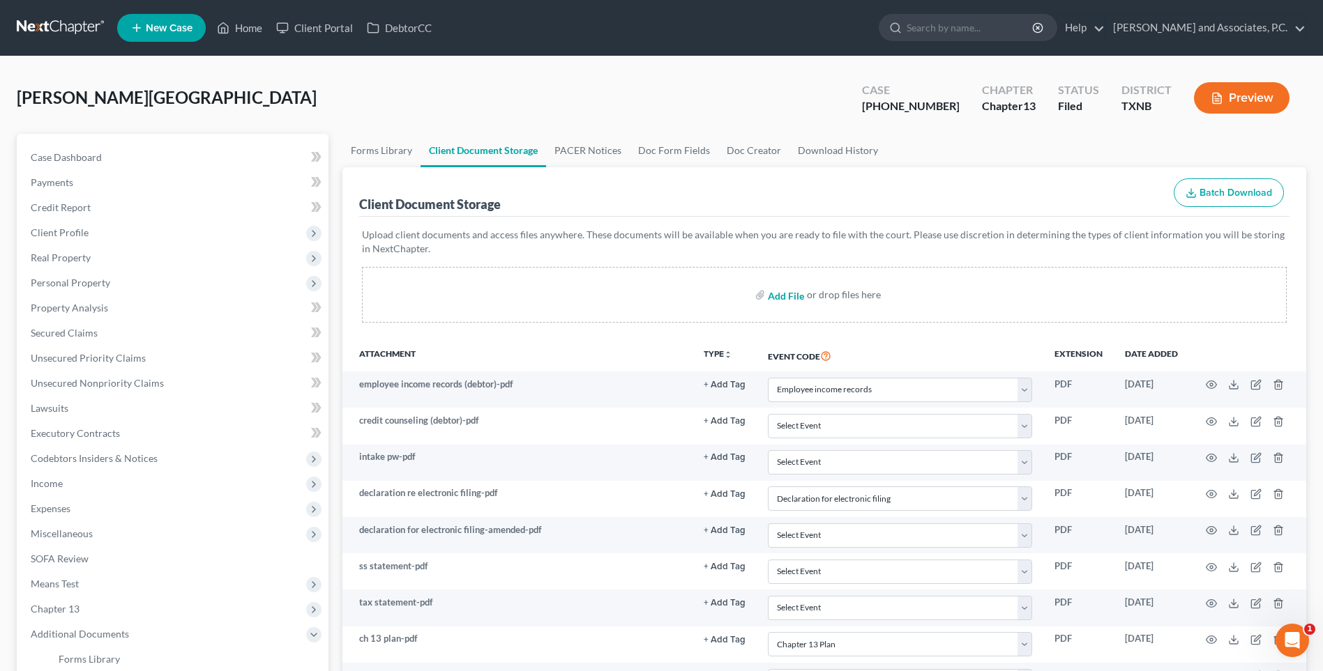
click at [783, 298] on input "file" at bounding box center [784, 294] width 33 height 25
type input "C:\fakepath\2570190 [PERSON_NAME] Auth to release.pdf"
select select "21"
select select "18"
select select "10"
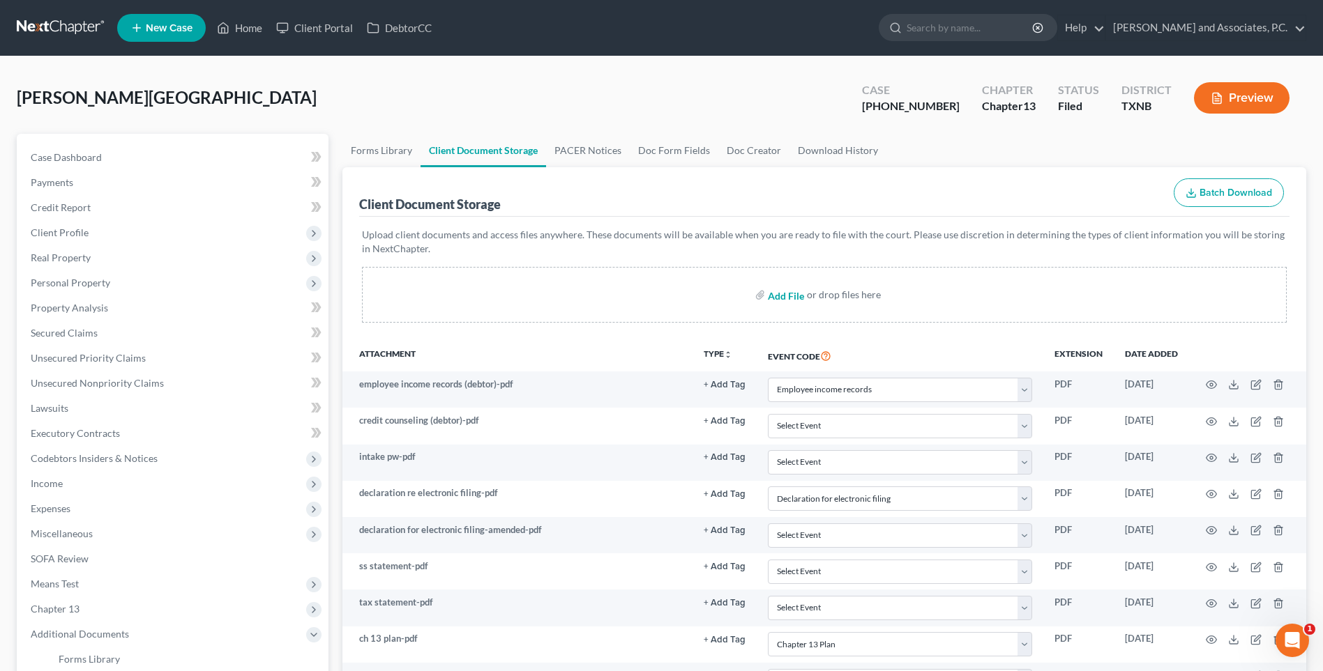
click at [774, 295] on input "file" at bounding box center [784, 294] width 33 height 25
type input "C:\fakepath\2570190 [PERSON_NAME] auto insurance.pdf"
click at [785, 296] on input "file" at bounding box center [784, 294] width 33 height 25
select select "21"
select select "18"
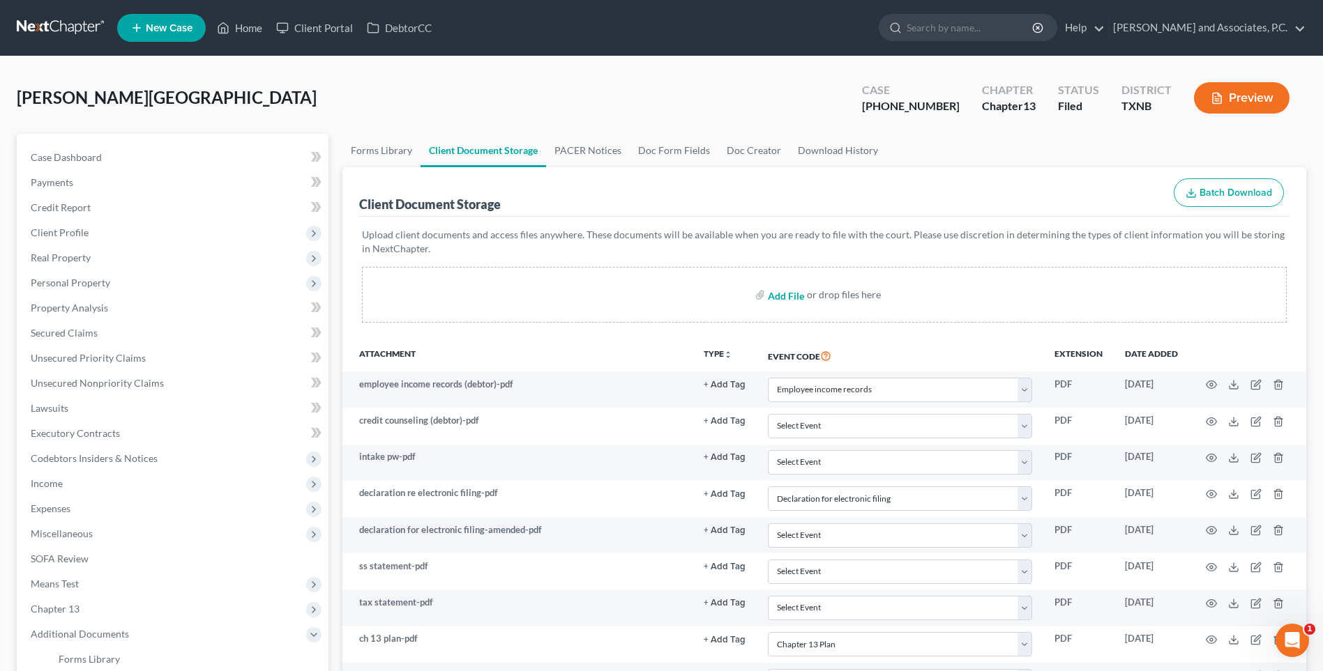
select select "10"
type input "C:\fakepath\2570190 [PERSON_NAME] Debtor contact info.pdf"
click at [770, 296] on input "file" at bounding box center [784, 294] width 33 height 25
select select "21"
select select "18"
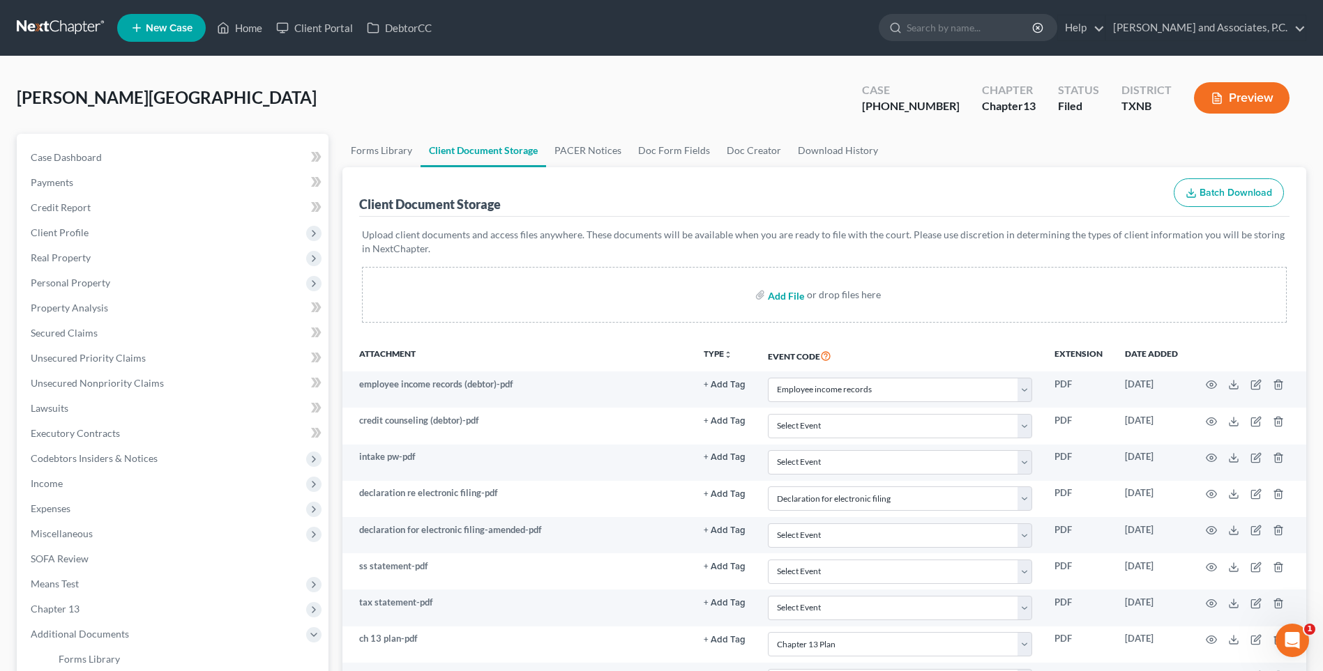
select select "10"
type input "C:\fakepath\2570190 [PERSON_NAME] house insurance.pdf"
click at [779, 298] on input "file" at bounding box center [784, 295] width 33 height 25
select select "21"
select select "18"
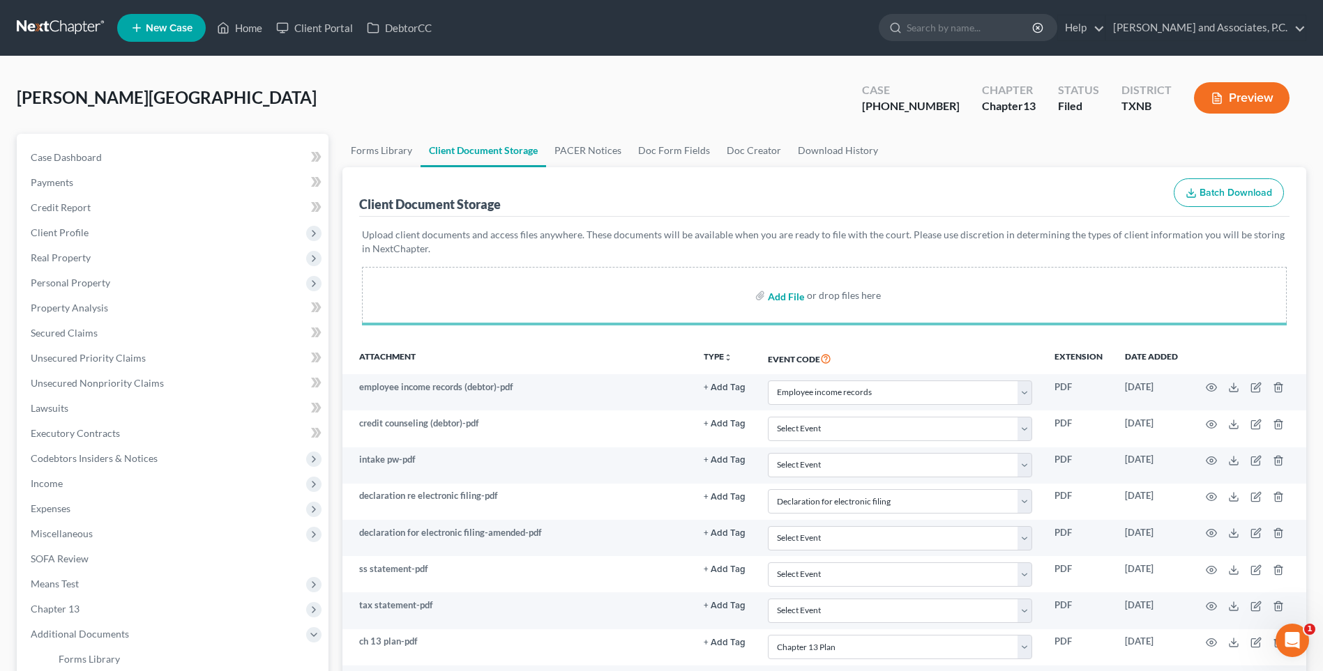
select select "10"
type input "C:\fakepath\2570190 [PERSON_NAME] Mortgage info sheet.pdf"
drag, startPoint x: 779, startPoint y: 297, endPoint x: 450, endPoint y: 250, distance: 331.7
click at [779, 297] on input "file" at bounding box center [784, 294] width 33 height 25
select select "21"
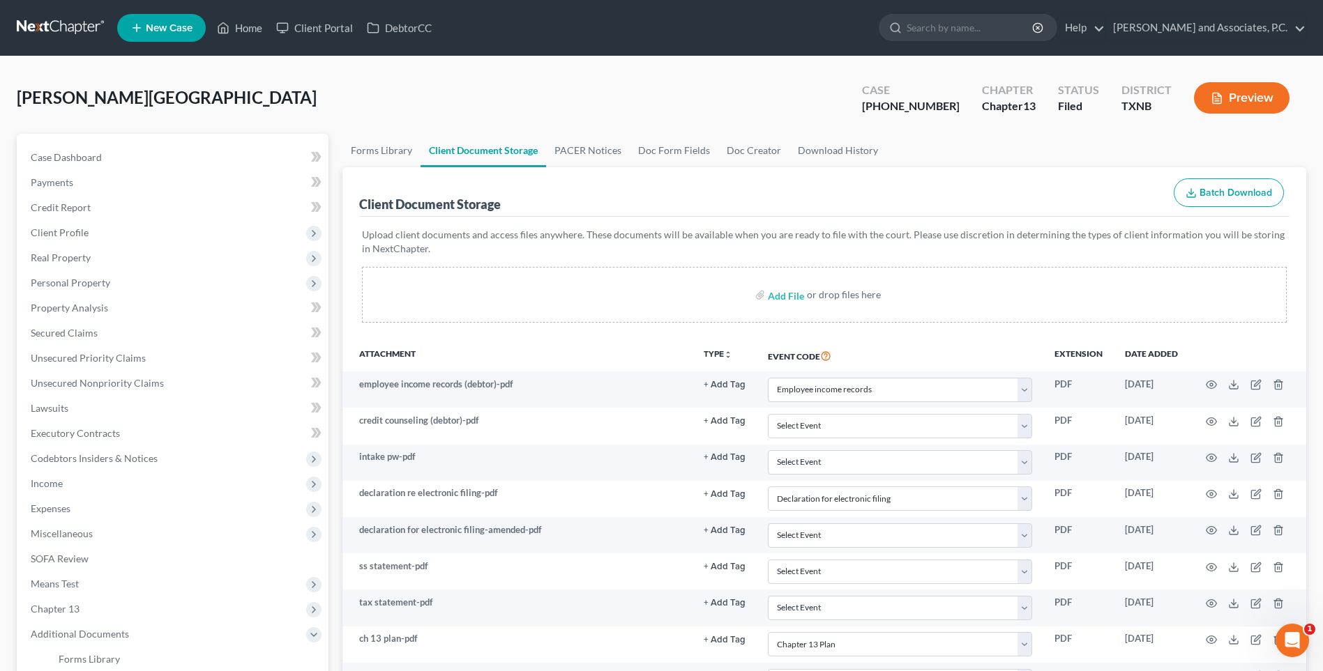
select select "18"
select select "10"
type input "C:\fakepath\2570190 [PERSON_NAME] pay stubs.pdf"
click at [784, 296] on input "file" at bounding box center [784, 294] width 33 height 25
select select "21"
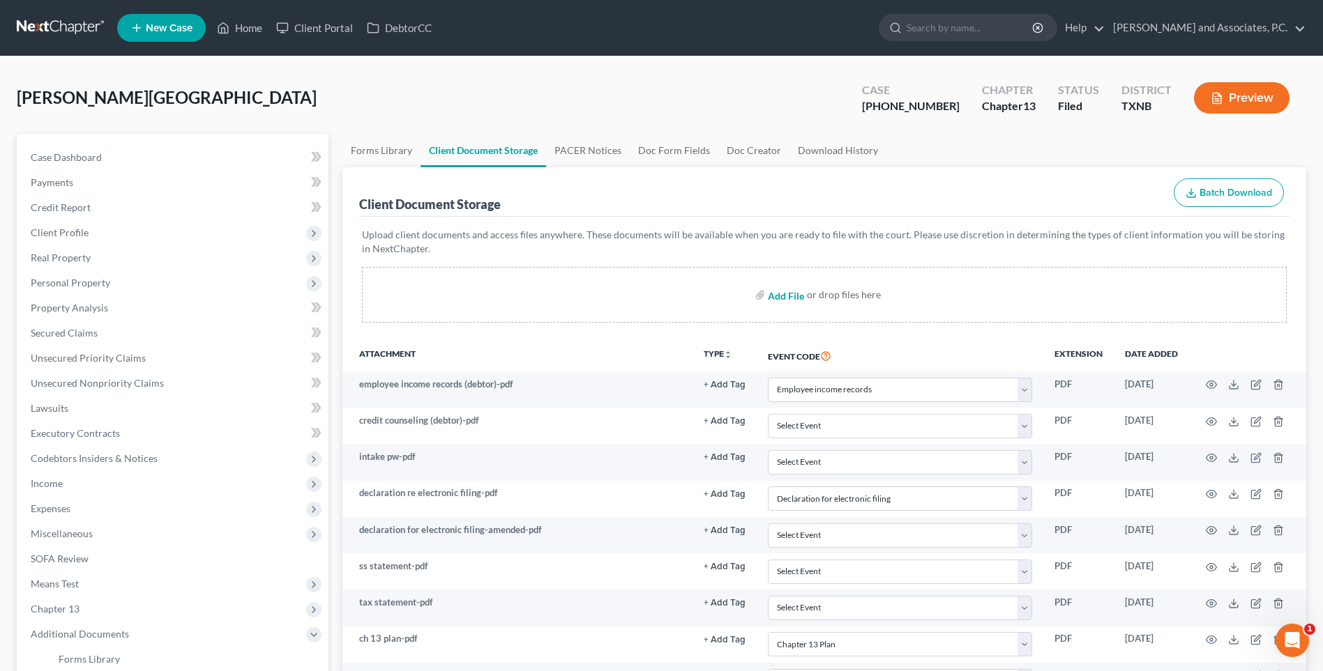
select select "18"
select select "10"
type input "C:\fakepath\2570190 [PERSON_NAME] proof of ID.pdf"
click at [778, 297] on input "file" at bounding box center [784, 294] width 33 height 25
select select "21"
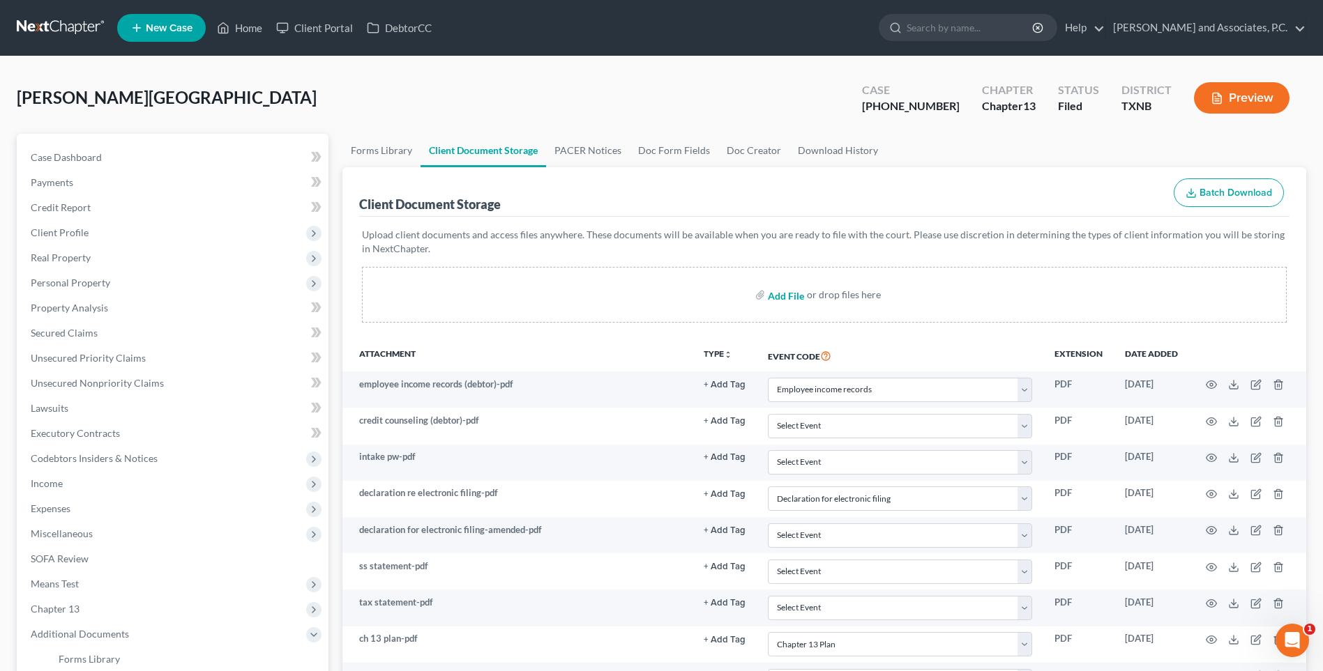
select select "18"
select select "10"
type input "C:\fakepath\2570190 [PERSON_NAME] wage directive.pdf"
select select "21"
select select "18"
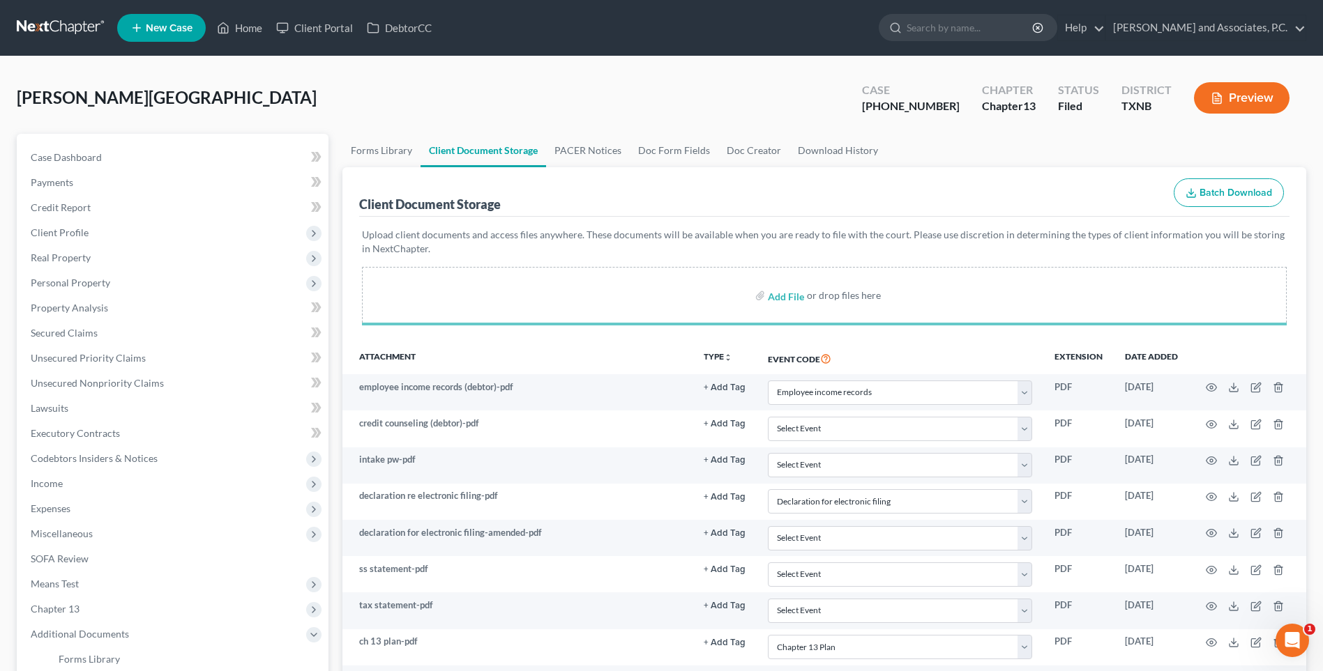
select select "10"
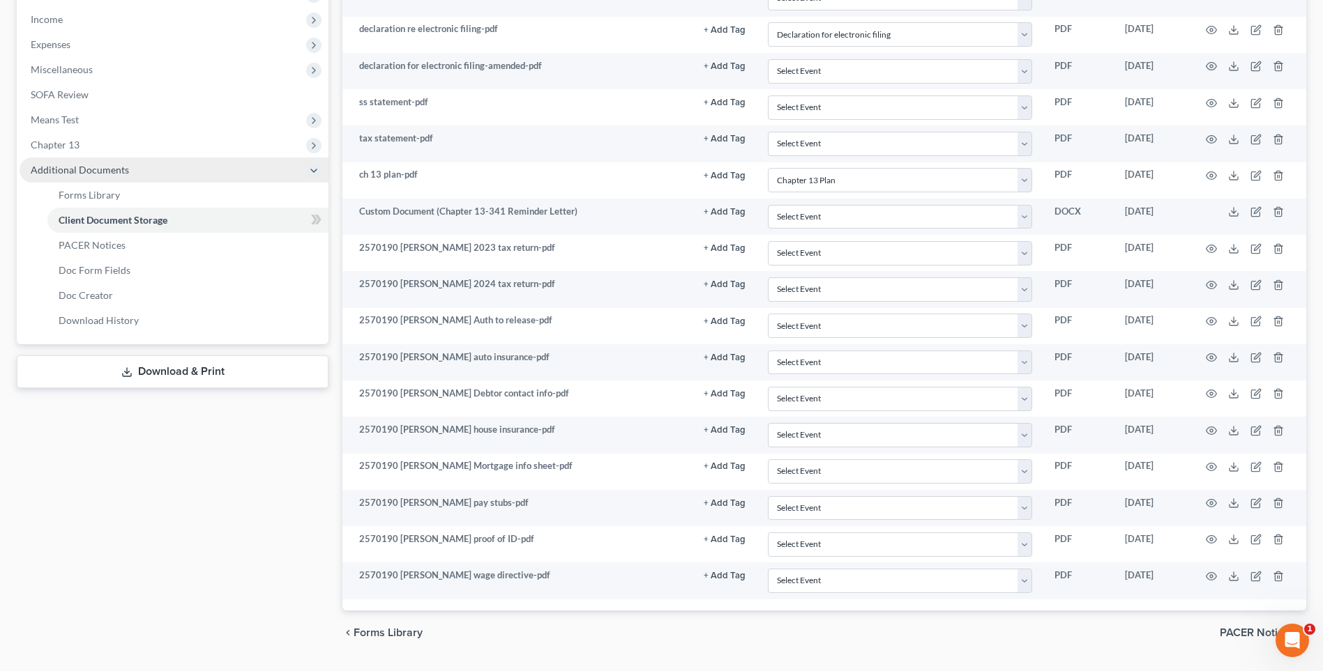
click at [63, 169] on span "Additional Documents" at bounding box center [80, 170] width 98 height 12
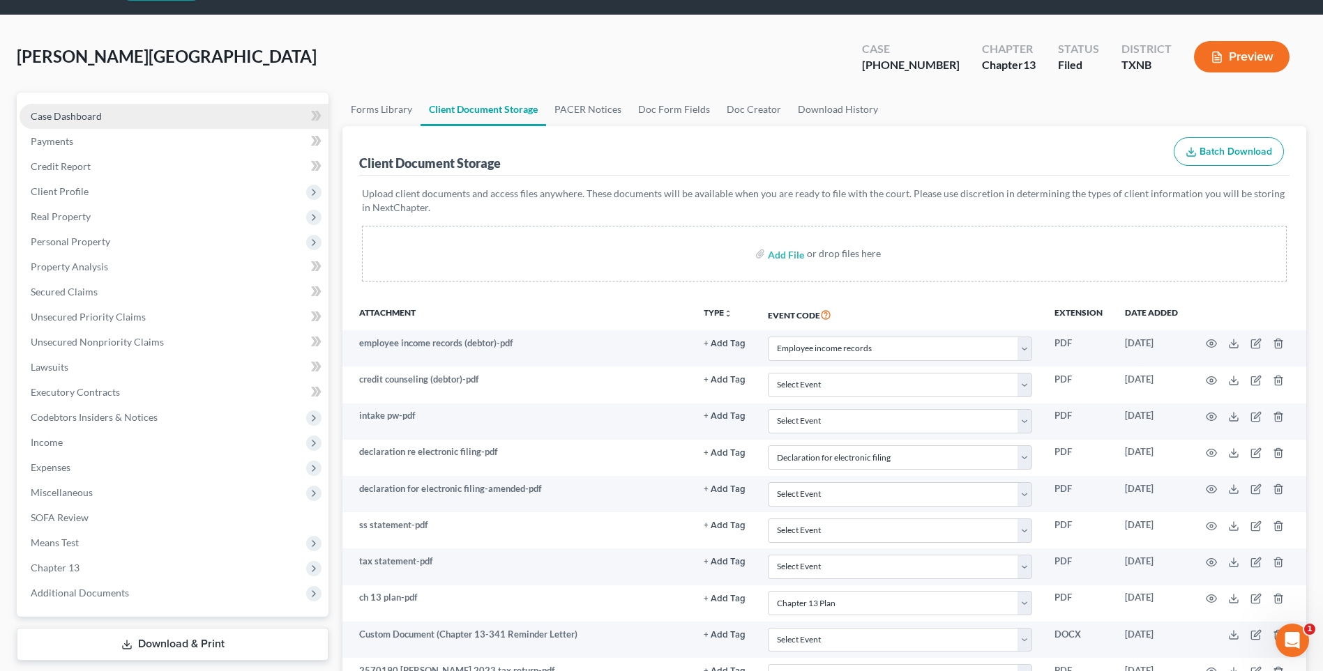
scroll to position [0, 0]
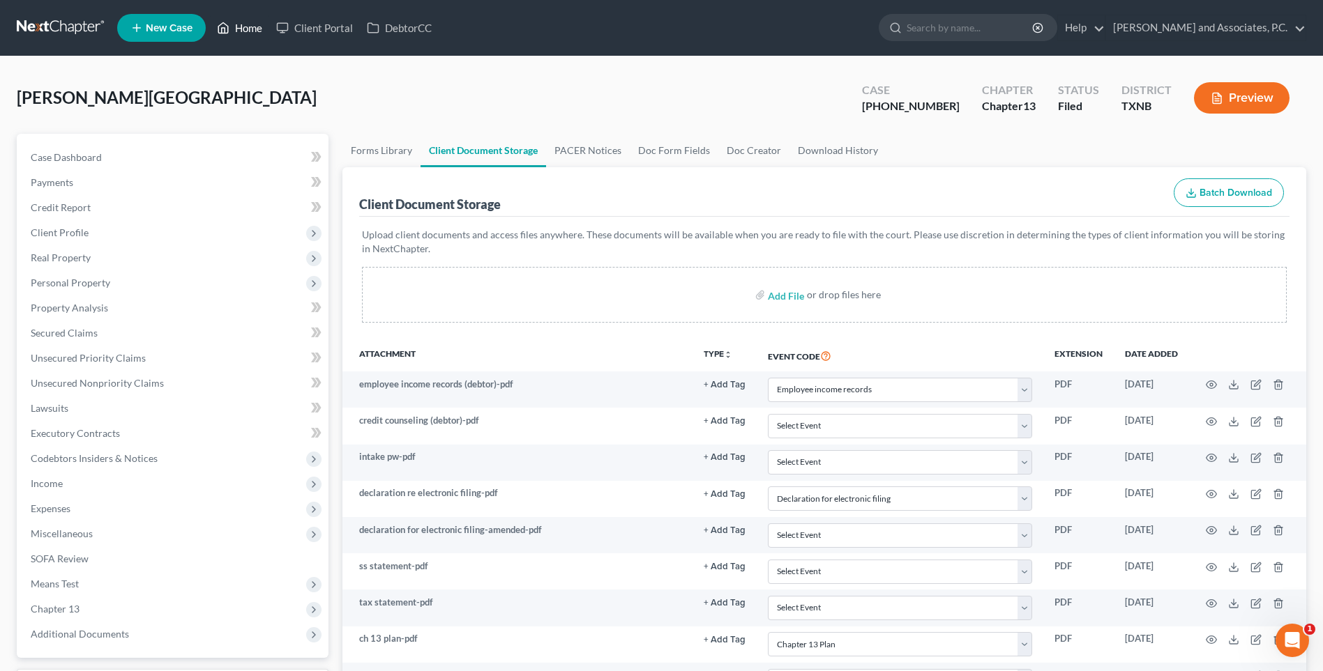
click at [248, 29] on link "Home" at bounding box center [239, 27] width 59 height 25
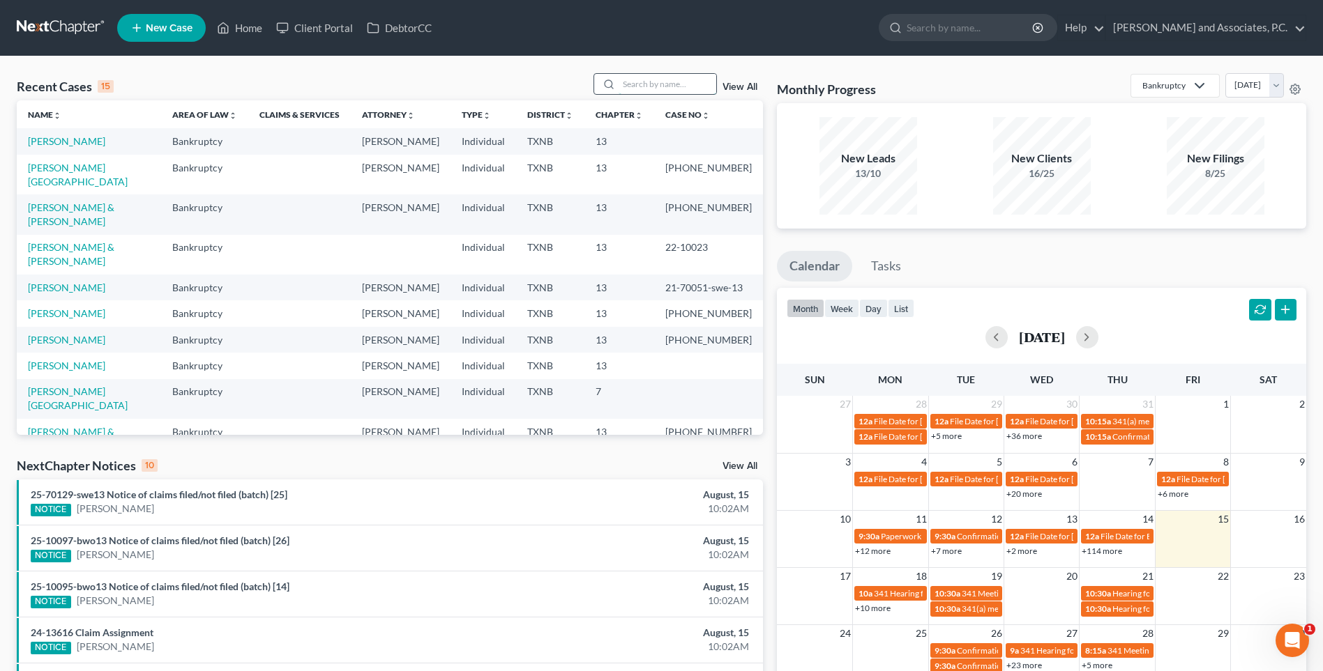
click at [644, 87] on input "search" at bounding box center [667, 84] width 98 height 20
type input "[PERSON_NAME]"
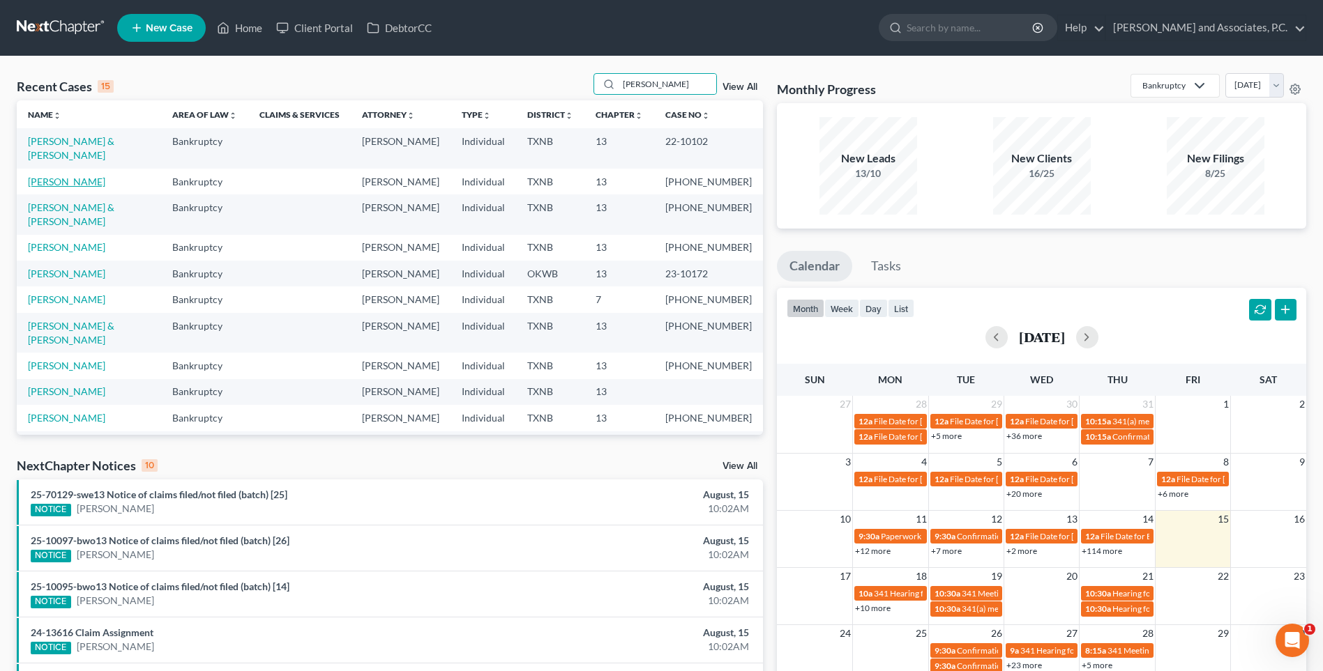
click at [79, 176] on link "[PERSON_NAME]" at bounding box center [66, 182] width 77 height 12
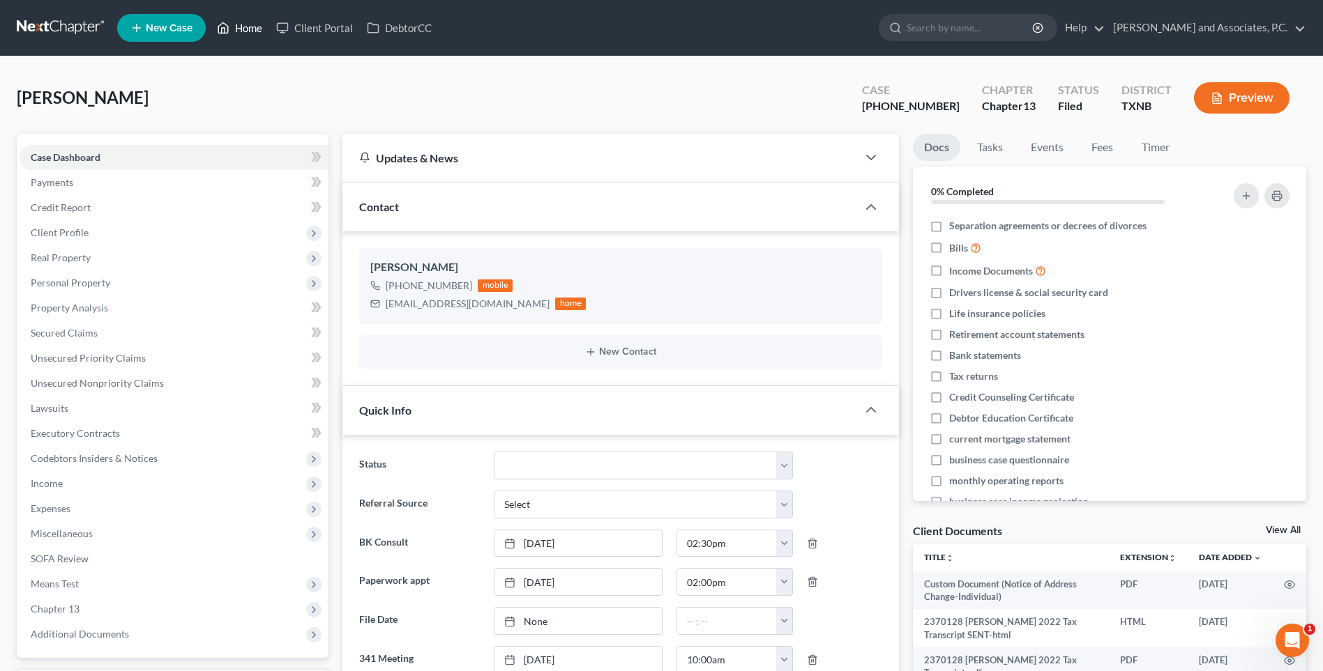
click at [252, 33] on link "Home" at bounding box center [239, 27] width 59 height 25
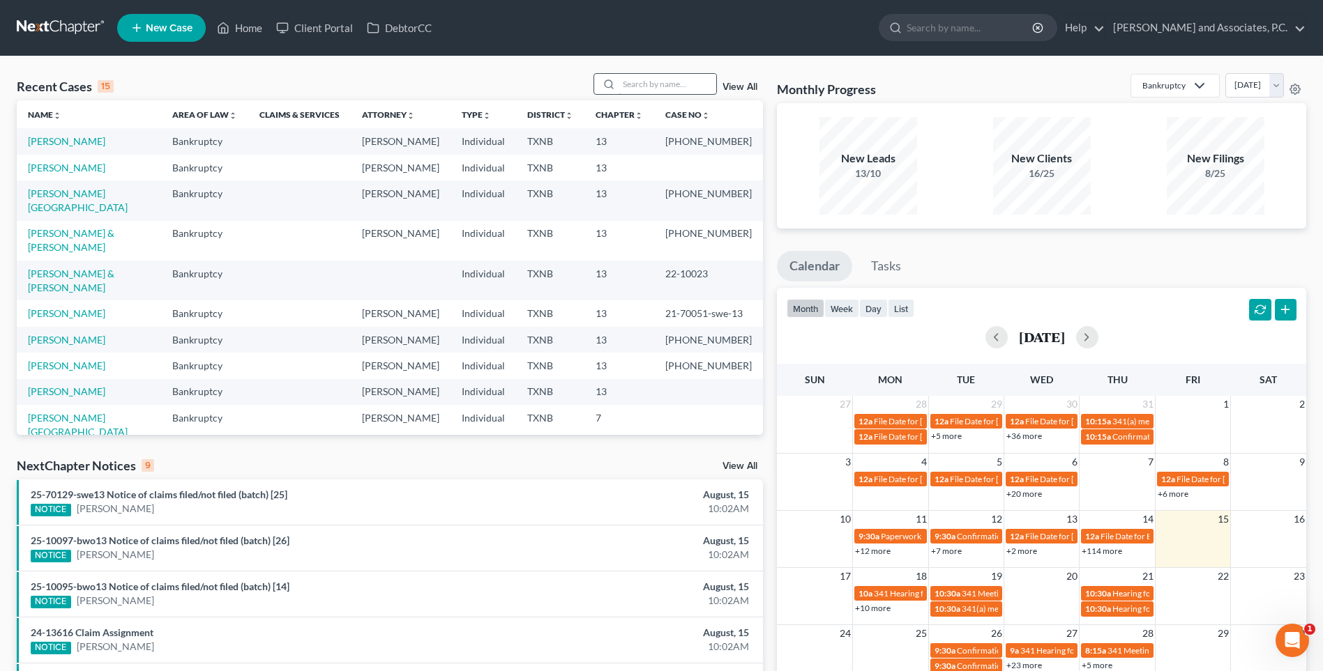
click at [640, 82] on input "search" at bounding box center [667, 84] width 98 height 20
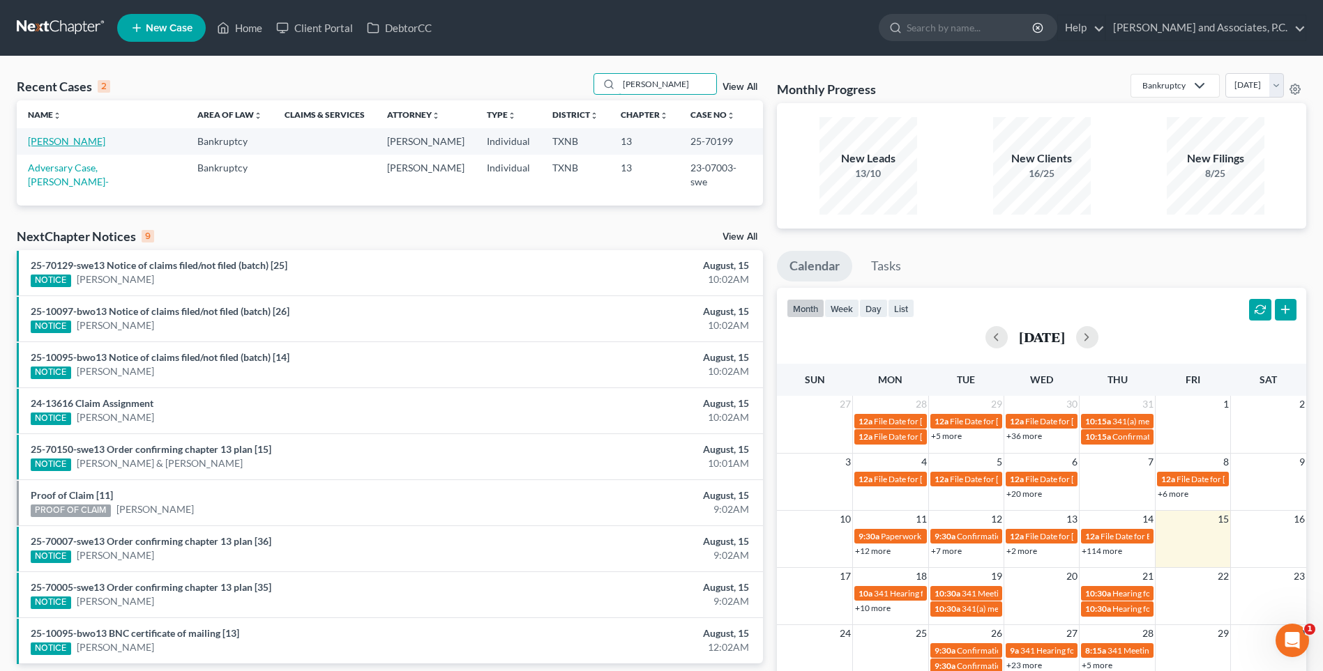
type input "[PERSON_NAME]"
click at [70, 143] on link "[PERSON_NAME]" at bounding box center [66, 141] width 77 height 12
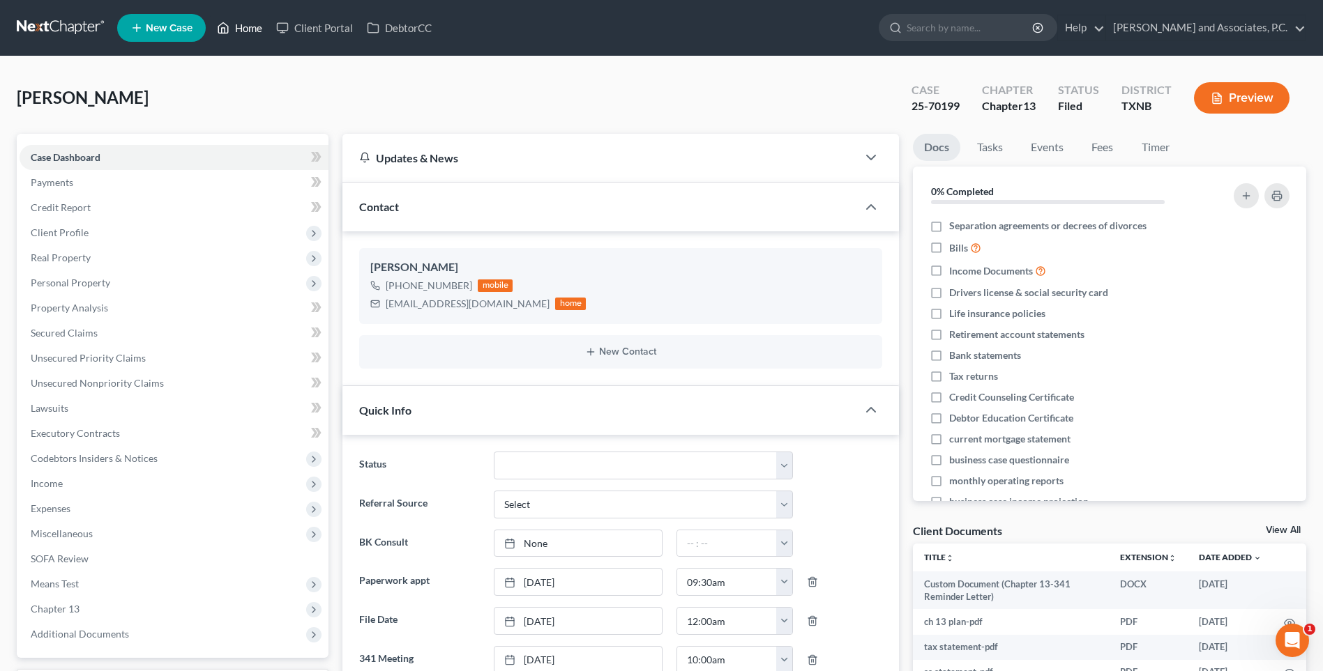
click at [241, 27] on link "Home" at bounding box center [239, 27] width 59 height 25
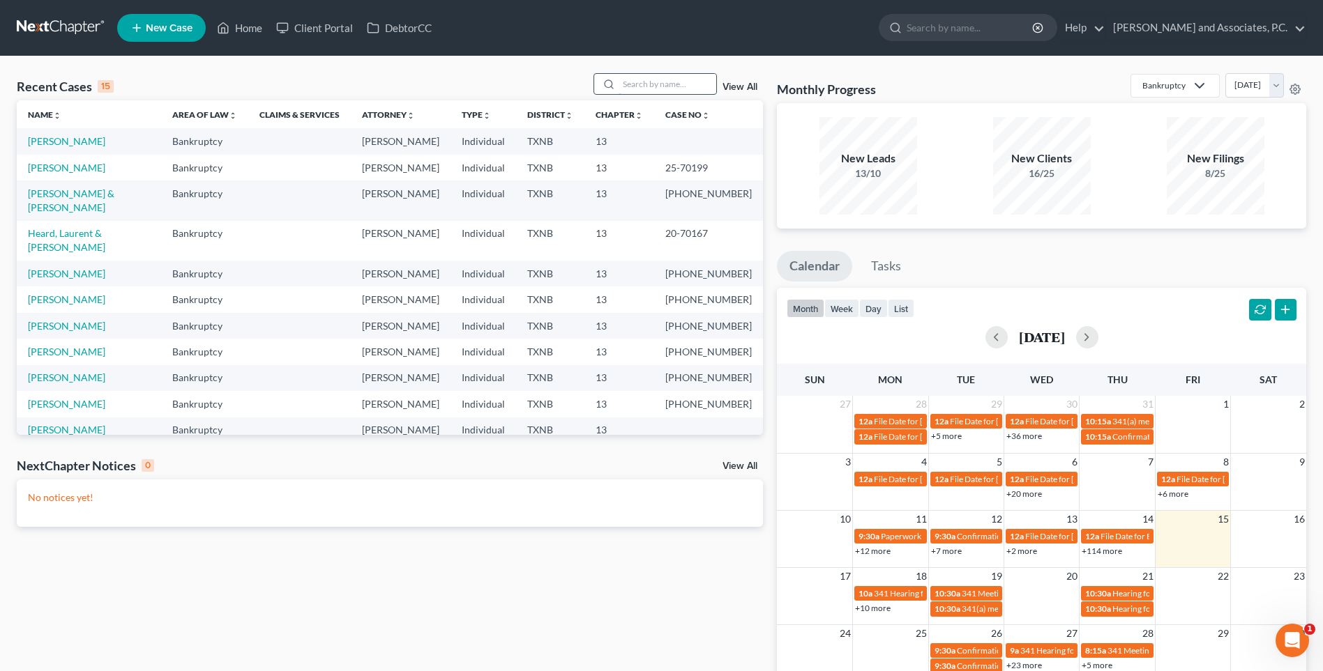
click at [634, 82] on input "search" at bounding box center [667, 84] width 98 height 20
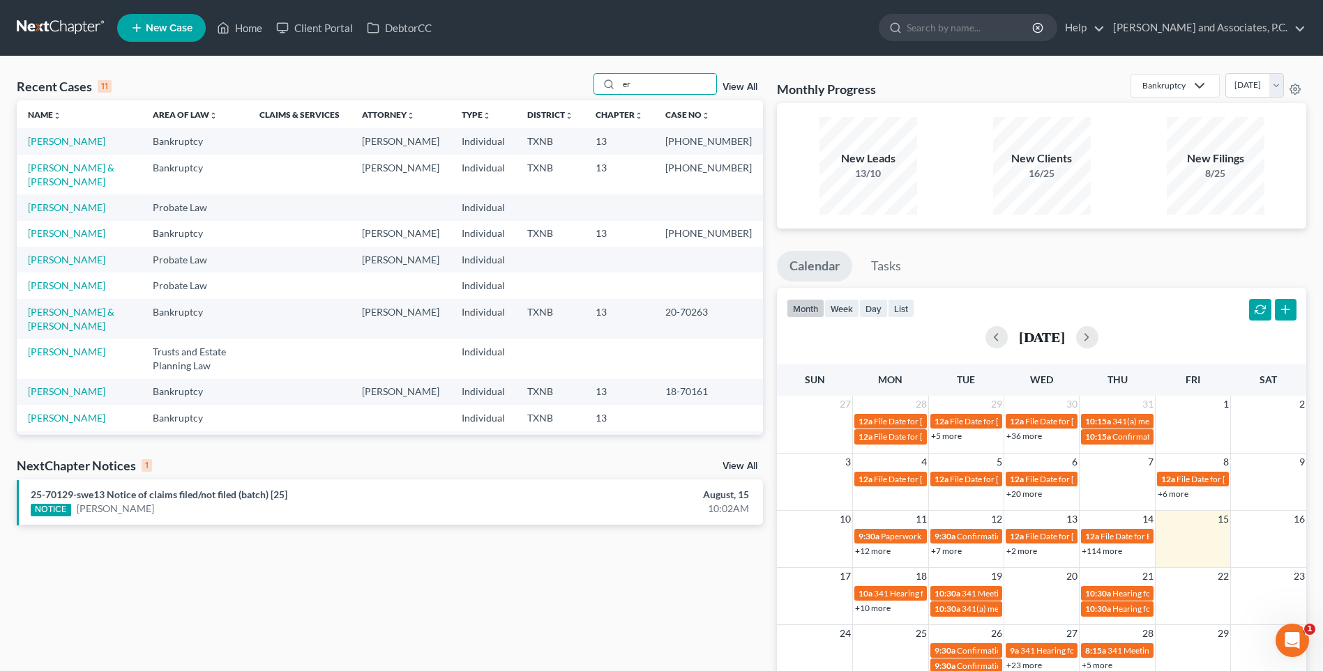
type input "e"
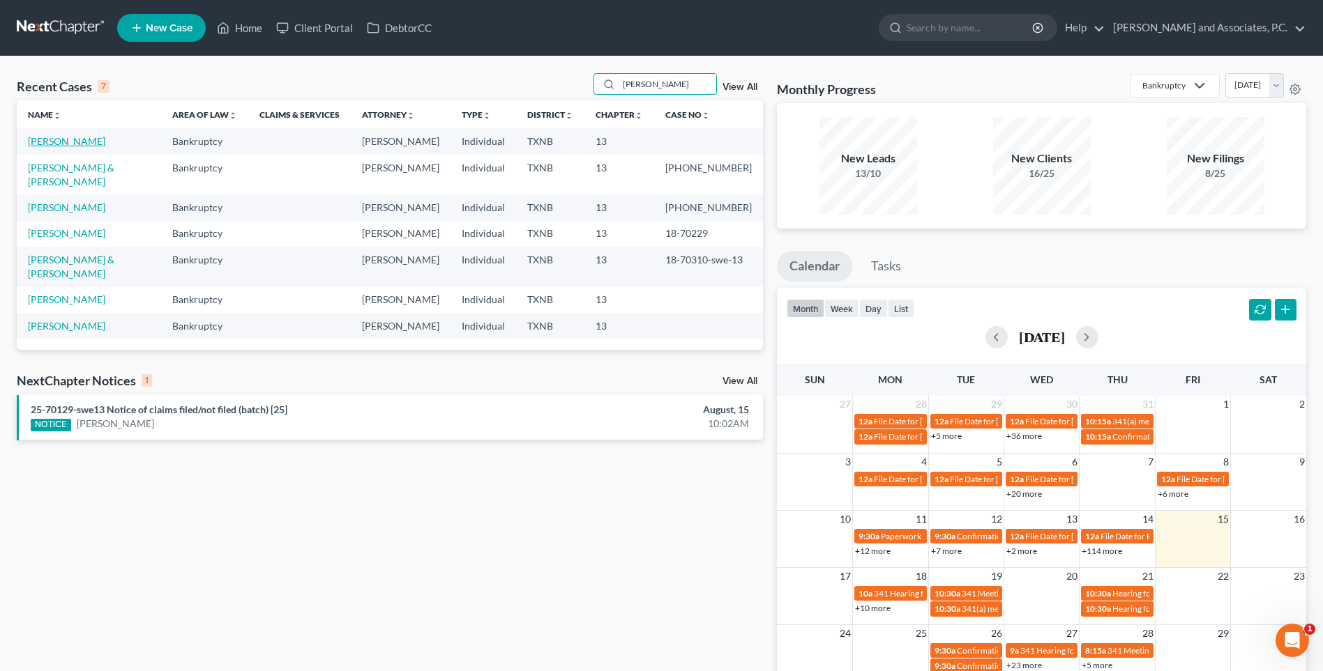
type input "[PERSON_NAME]"
click at [47, 140] on link "[PERSON_NAME]" at bounding box center [66, 141] width 77 height 12
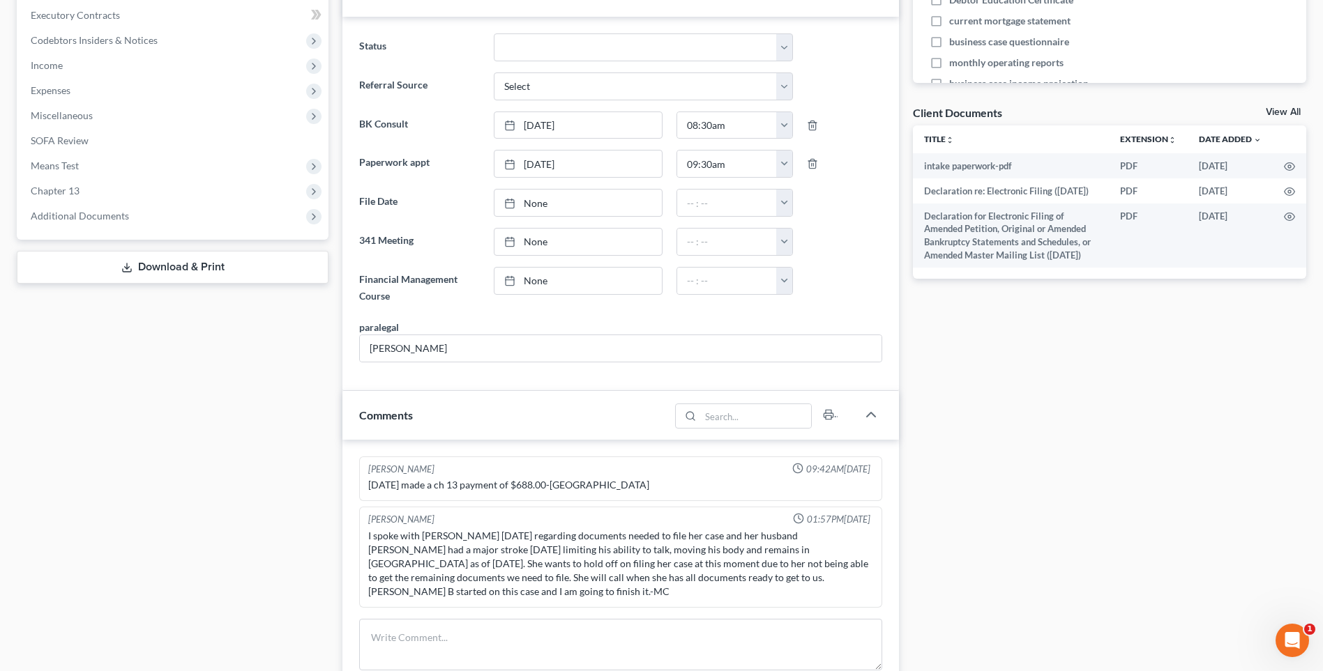
scroll to position [558, 0]
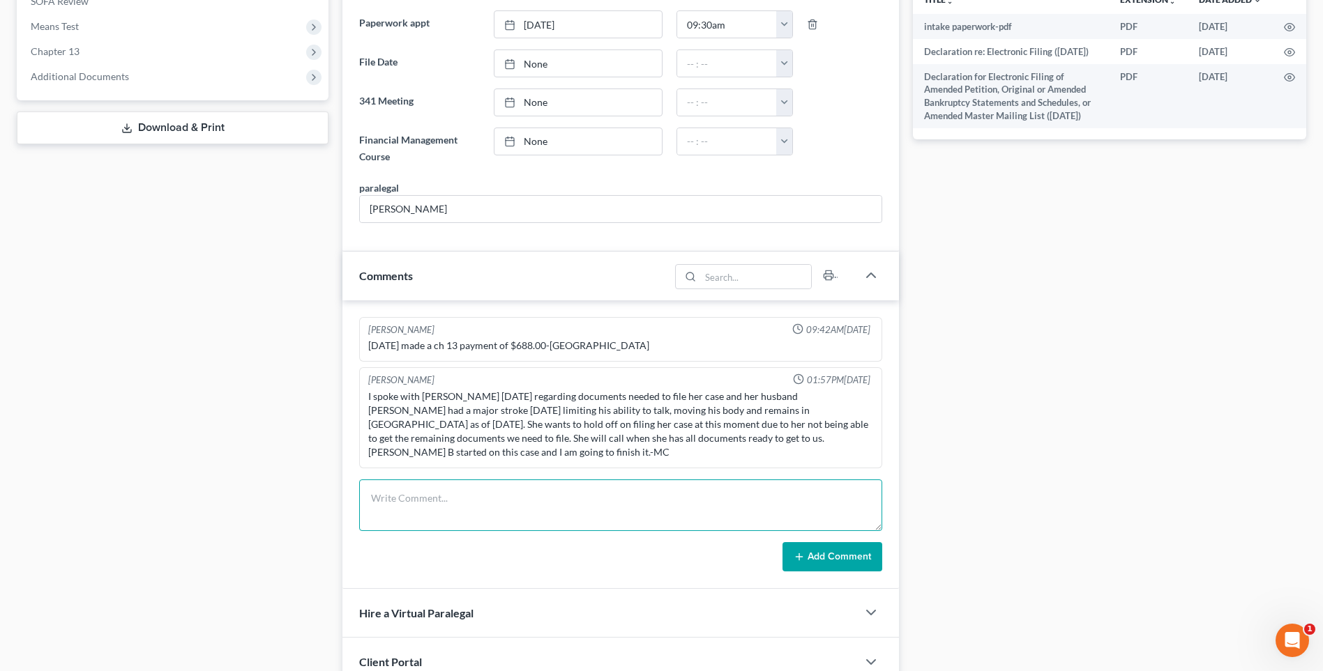
click at [390, 489] on textarea at bounding box center [620, 506] width 523 height 52
type textarea "Client called [DATE] to let us know that she has changed her mind about filing …"
click at [837, 545] on button "Add Comment" at bounding box center [832, 556] width 100 height 29
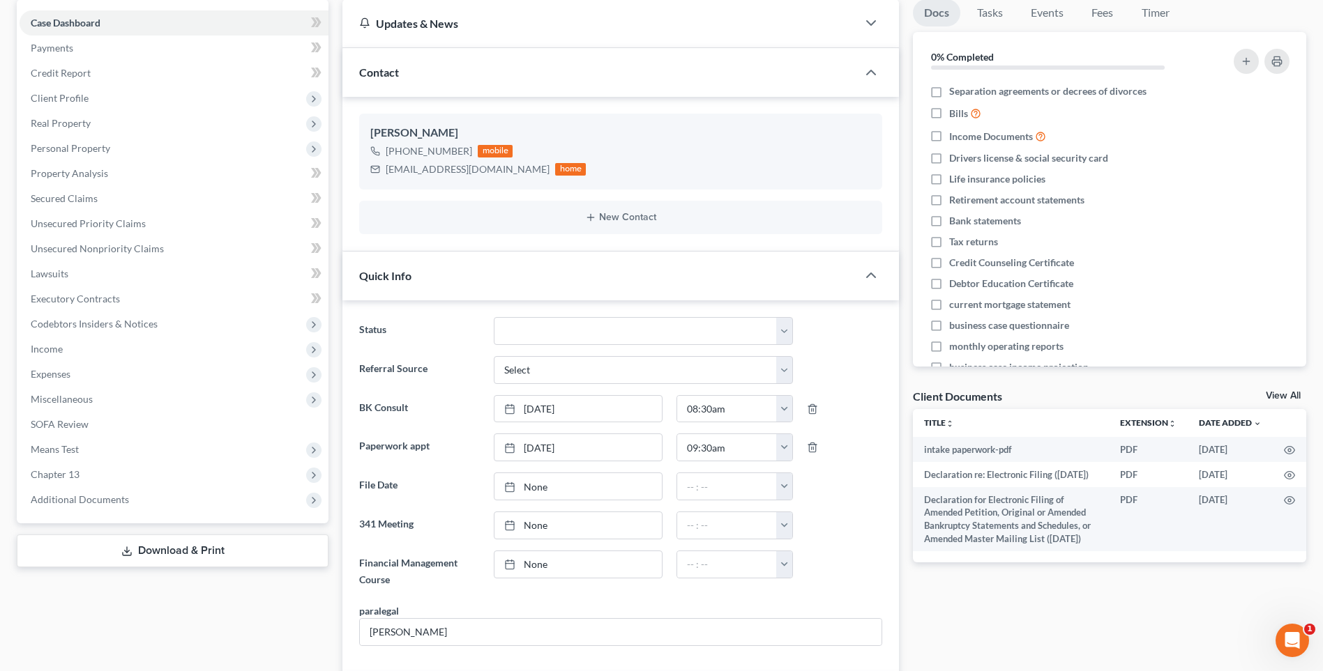
scroll to position [0, 0]
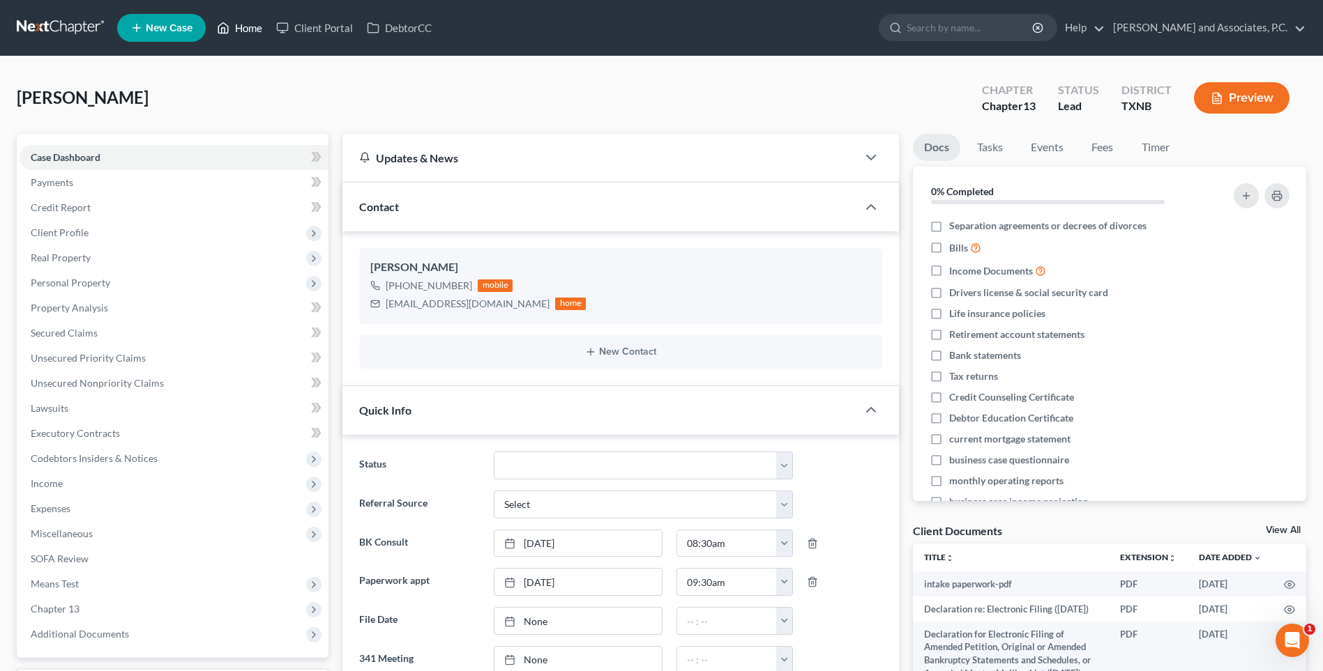
click at [245, 29] on link "Home" at bounding box center [239, 27] width 59 height 25
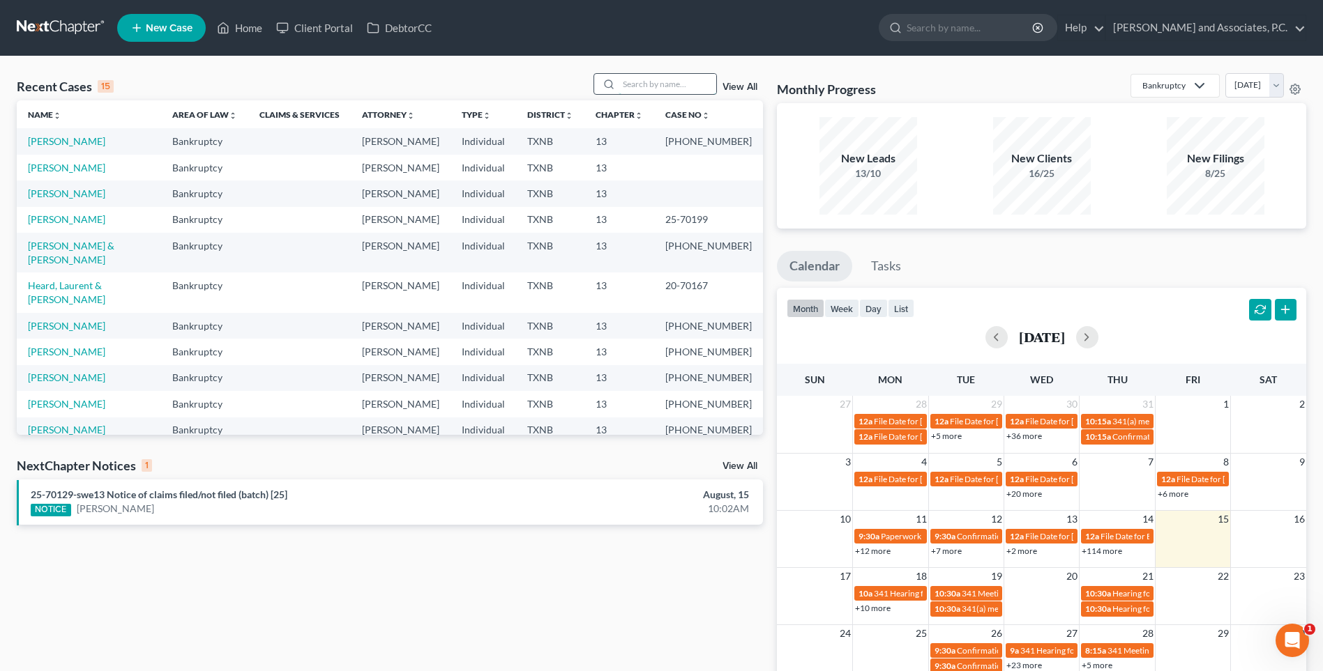
click at [652, 86] on input "search" at bounding box center [667, 84] width 98 height 20
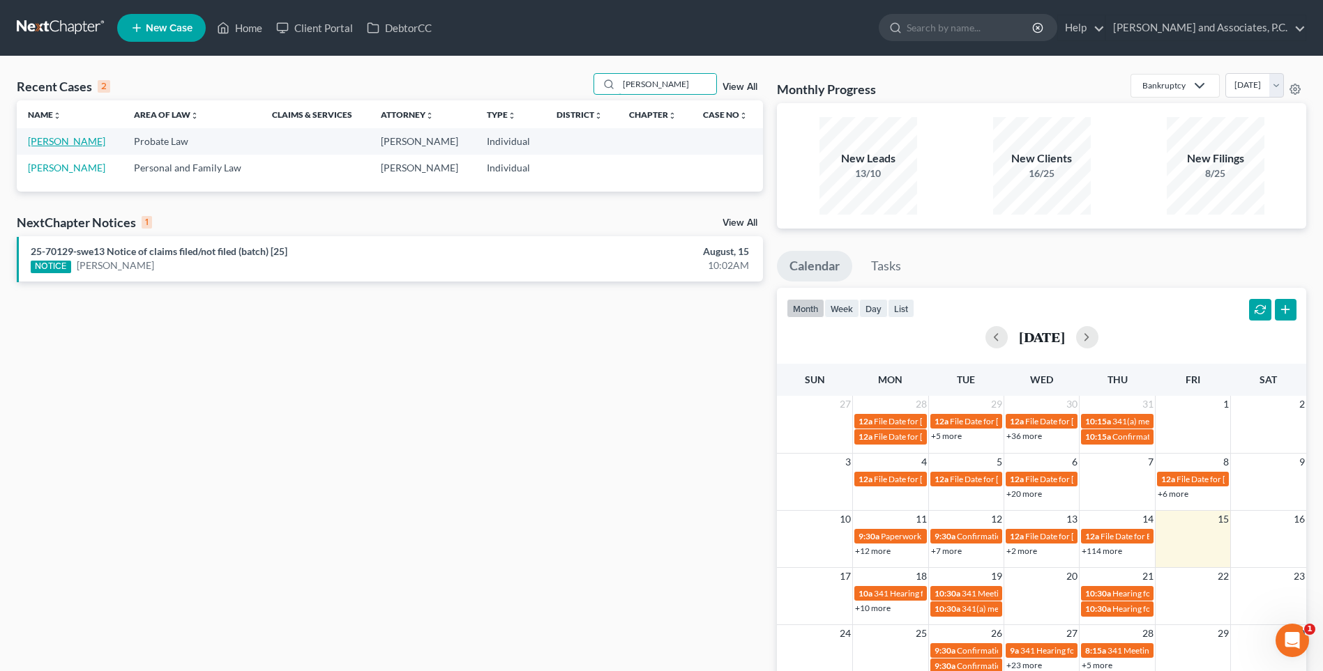
type input "[PERSON_NAME]"
click at [66, 146] on link "[PERSON_NAME]" at bounding box center [66, 141] width 77 height 12
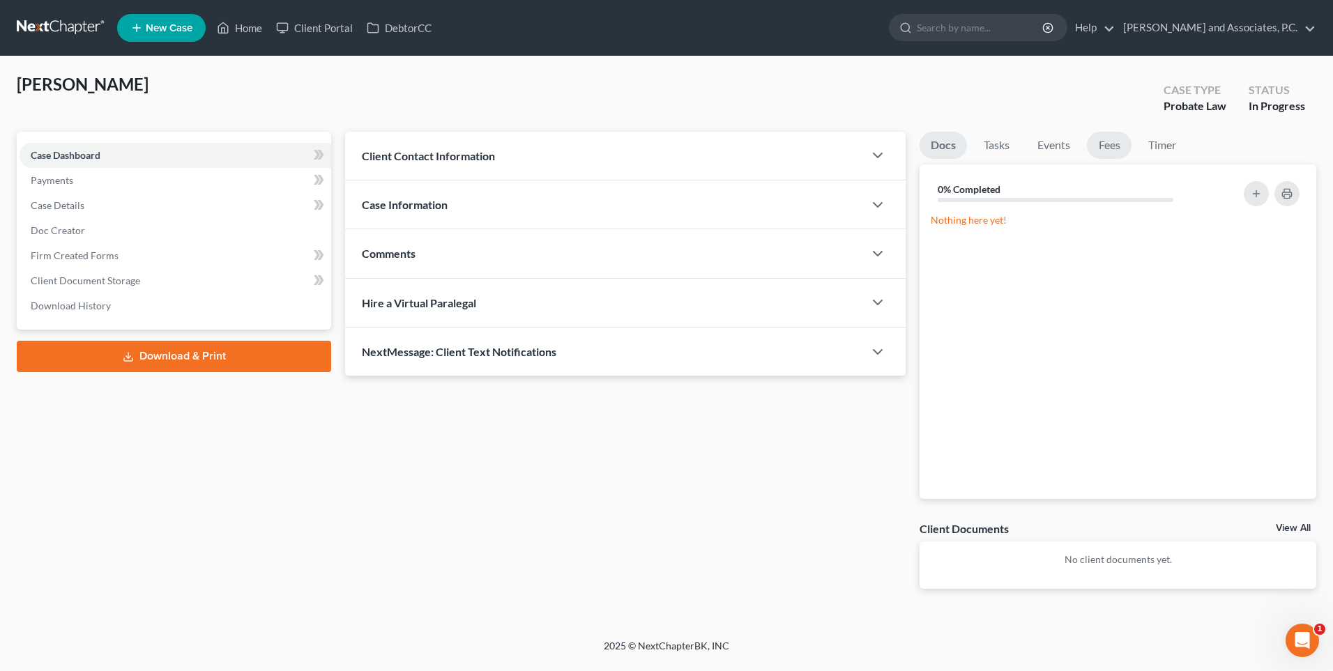
click at [1109, 153] on link "Fees" at bounding box center [1109, 145] width 45 height 27
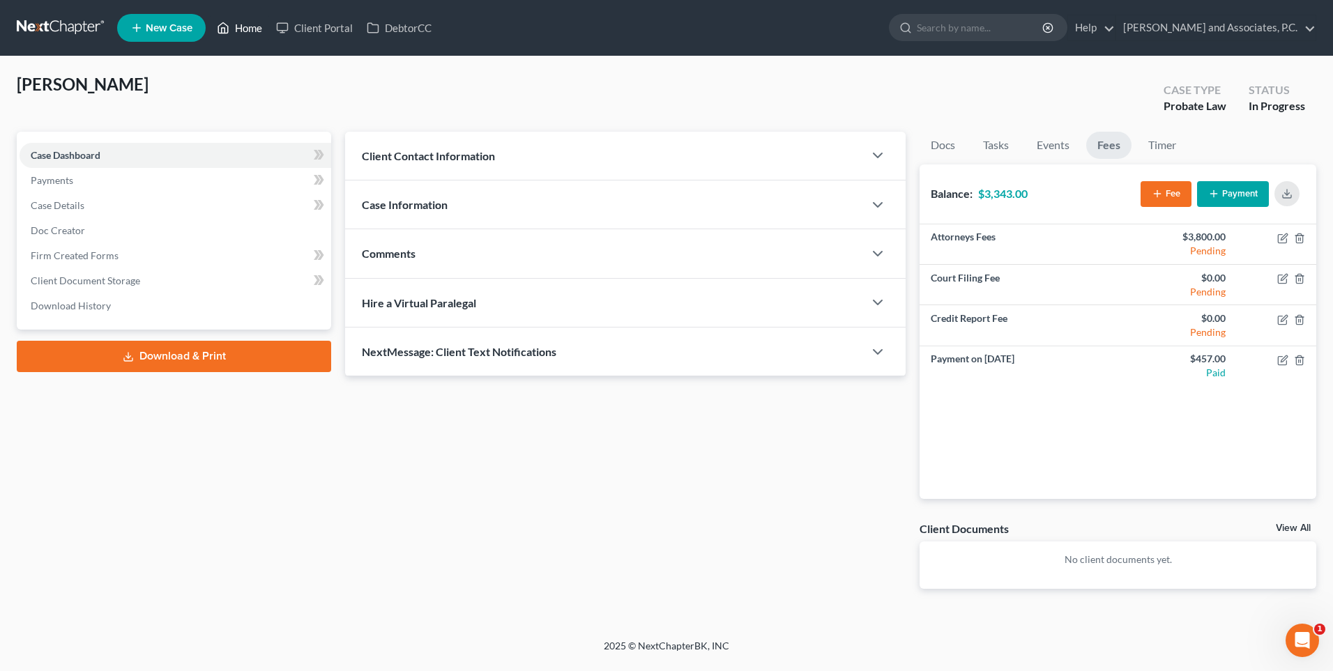
click at [246, 30] on link "Home" at bounding box center [239, 27] width 59 height 25
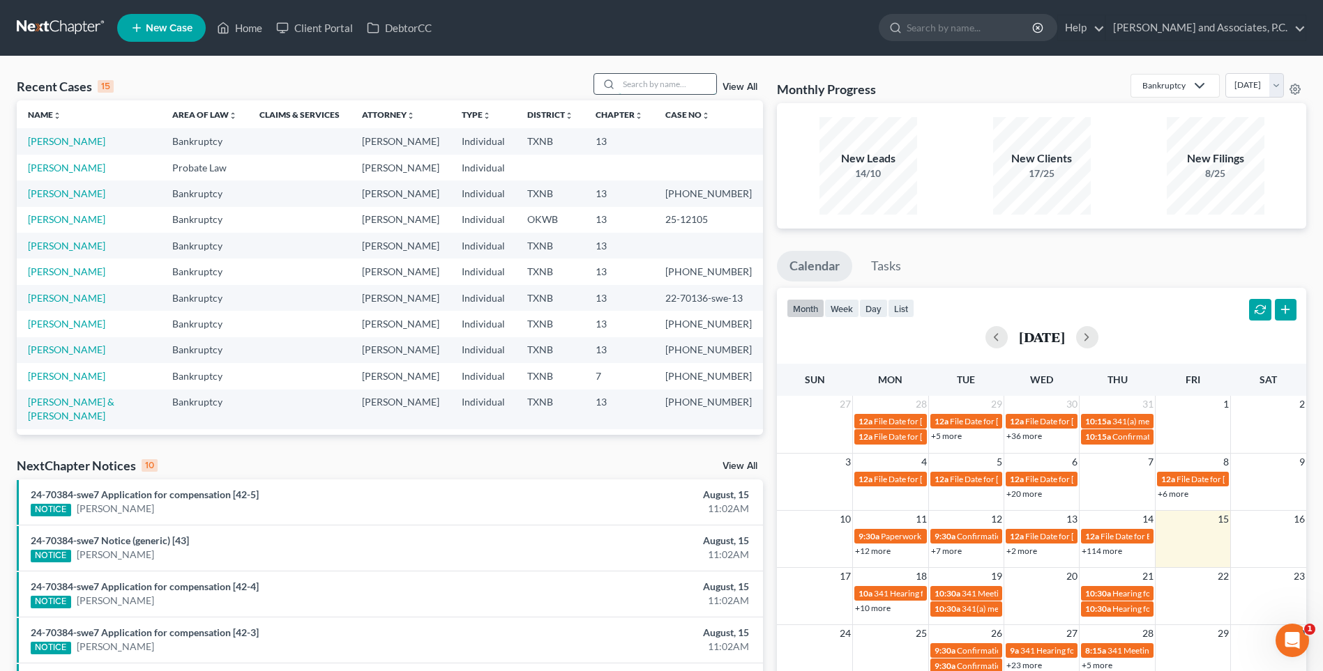
click at [656, 86] on input "search" at bounding box center [667, 84] width 98 height 20
type input "[PERSON_NAME]"
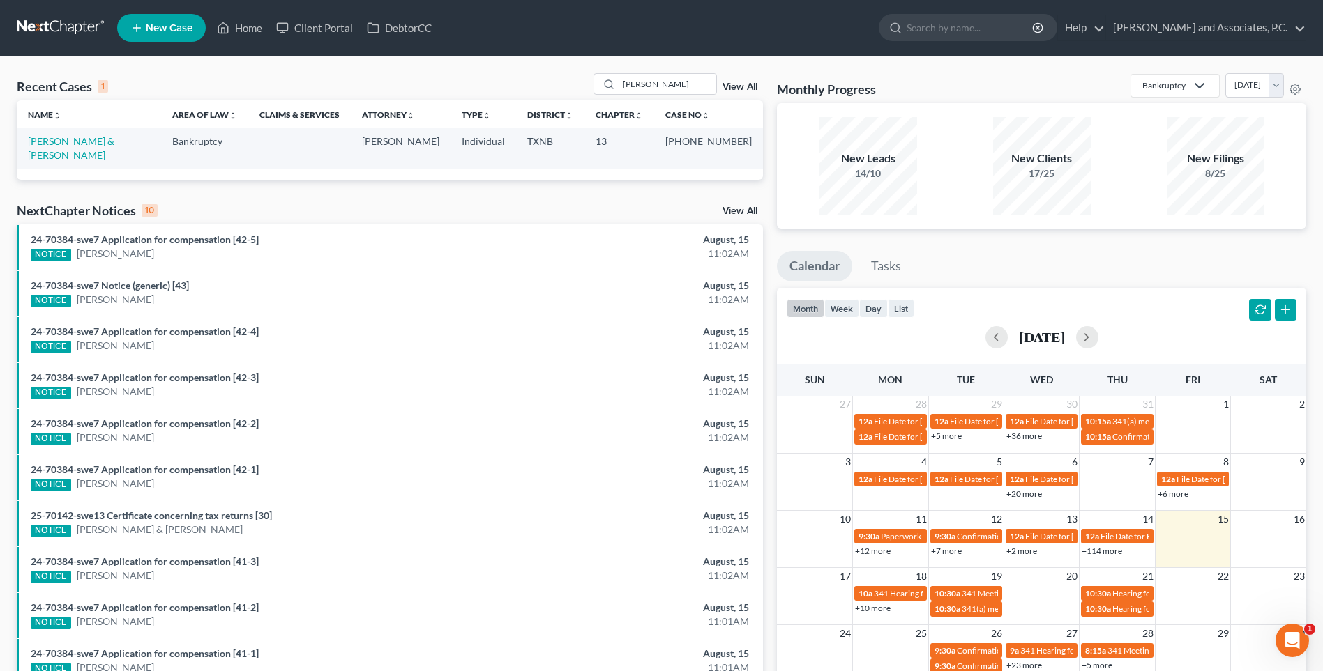
click at [70, 143] on link "[PERSON_NAME] & [PERSON_NAME]" at bounding box center [71, 148] width 86 height 26
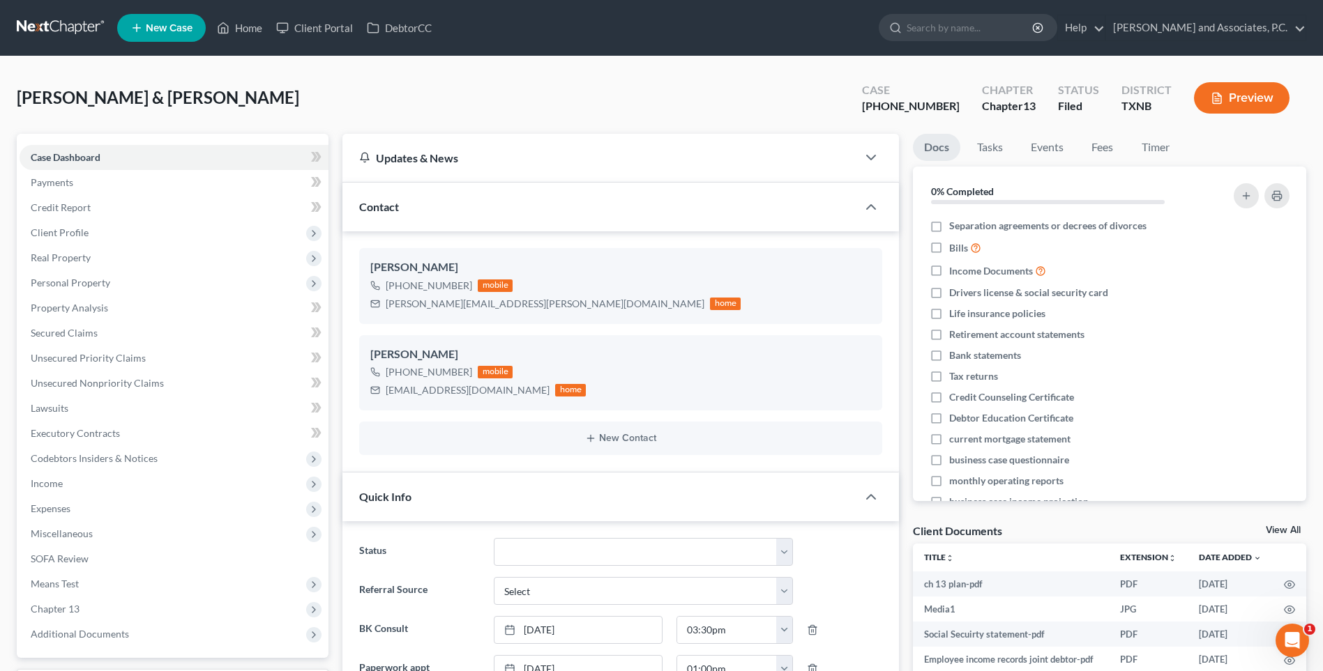
scroll to position [3803, 0]
